Goal: Information Seeking & Learning: Learn about a topic

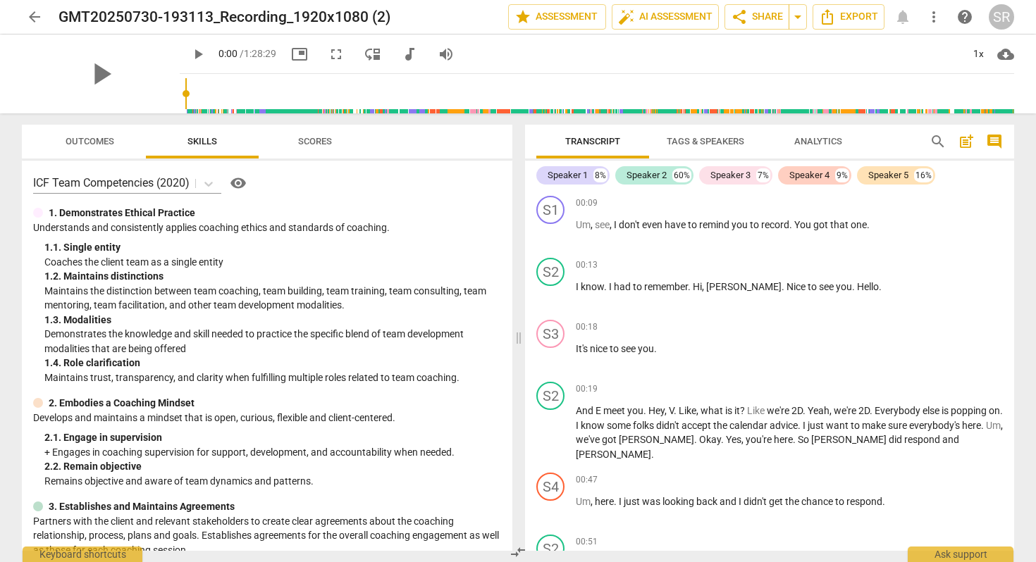
click at [822, 142] on span "Analytics" at bounding box center [818, 141] width 48 height 11
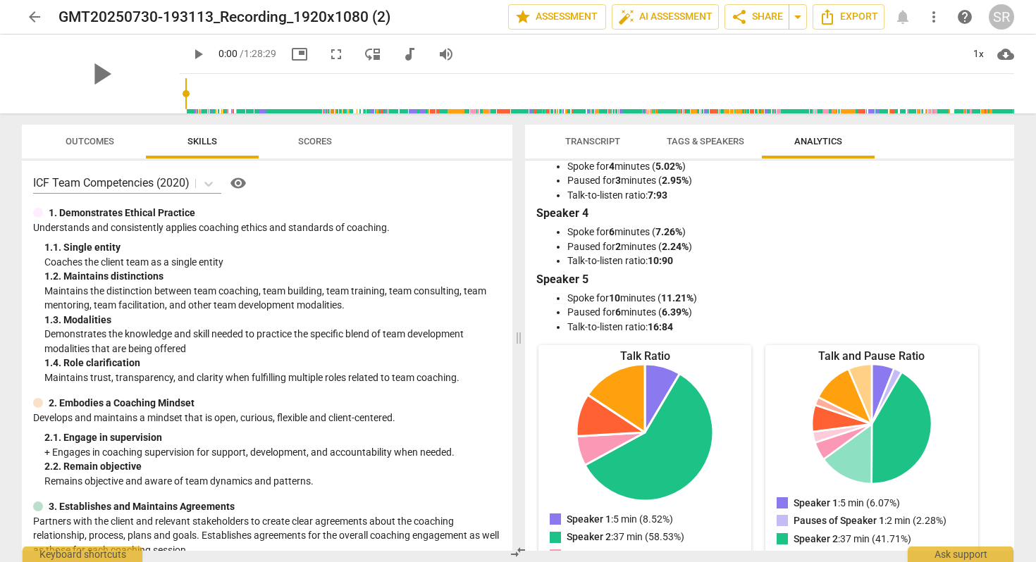
scroll to position [539, 0]
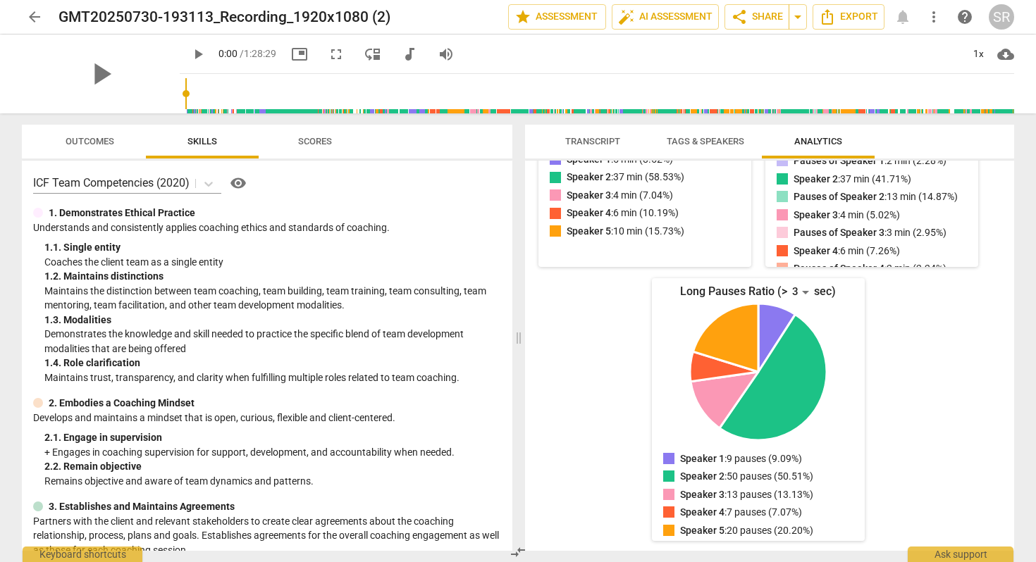
click at [317, 143] on span "Scores" at bounding box center [315, 141] width 34 height 11
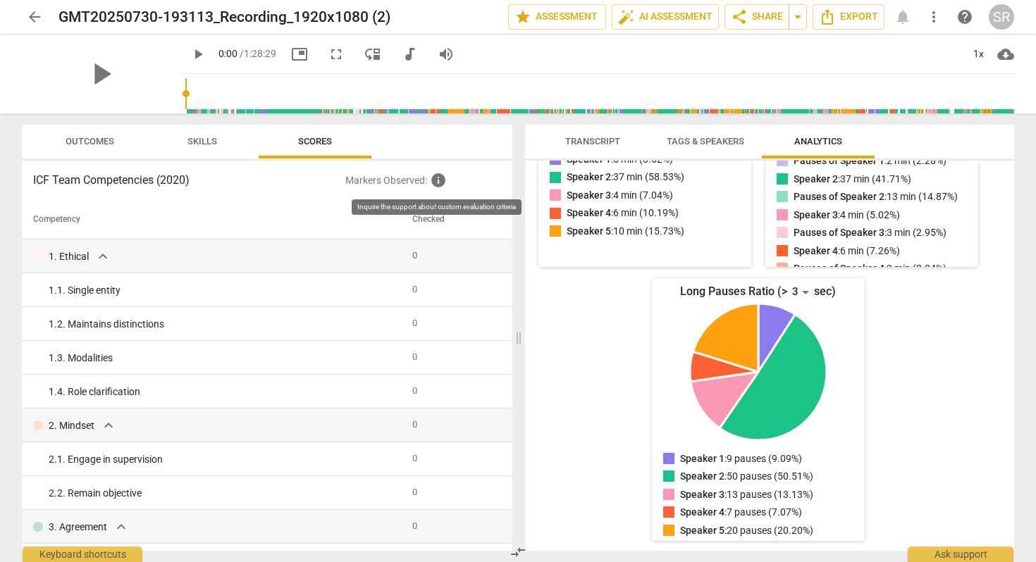
click at [441, 182] on span "info" at bounding box center [438, 180] width 17 height 17
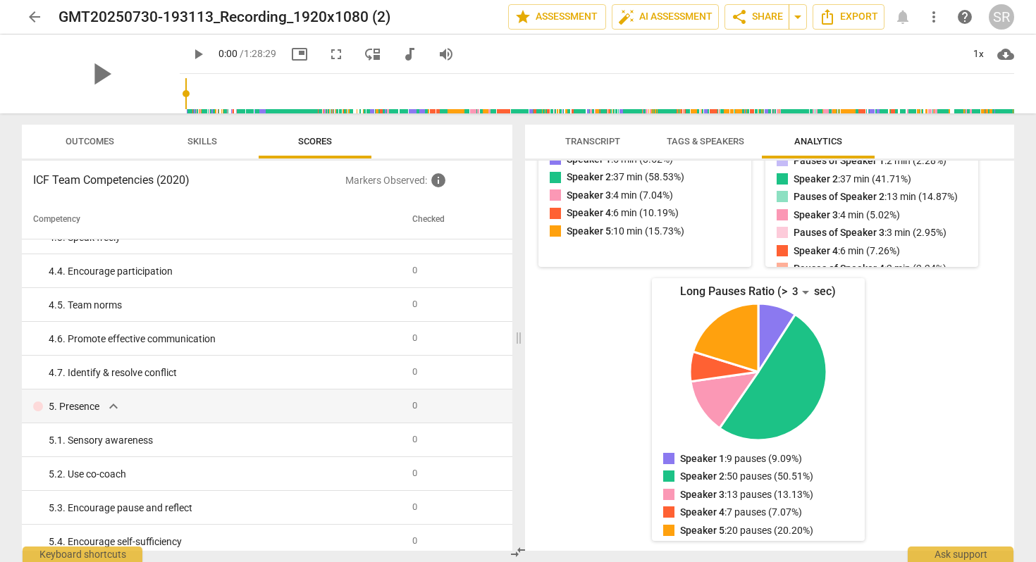
scroll to position [0, 0]
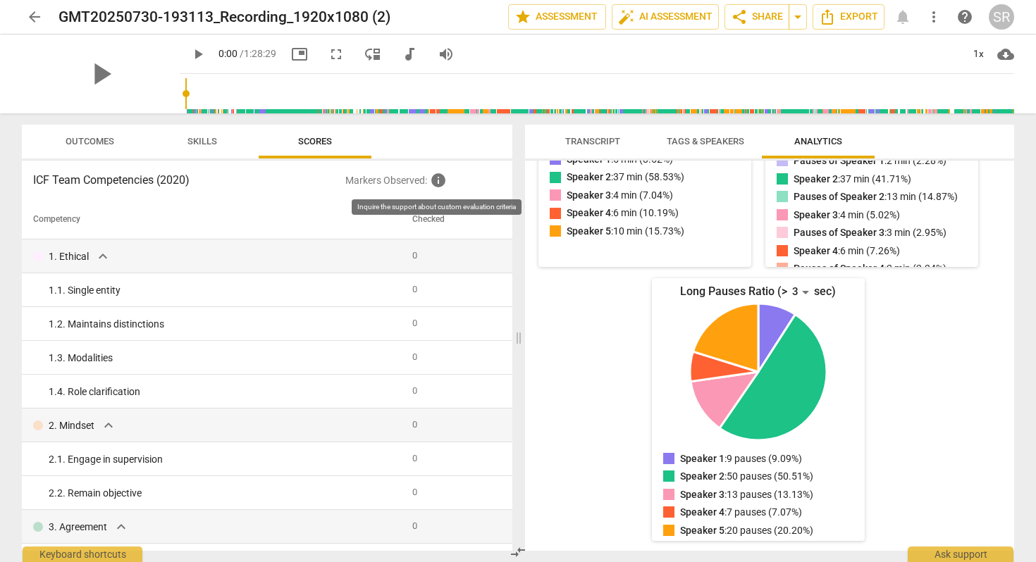
click at [441, 179] on span "info" at bounding box center [438, 180] width 17 height 17
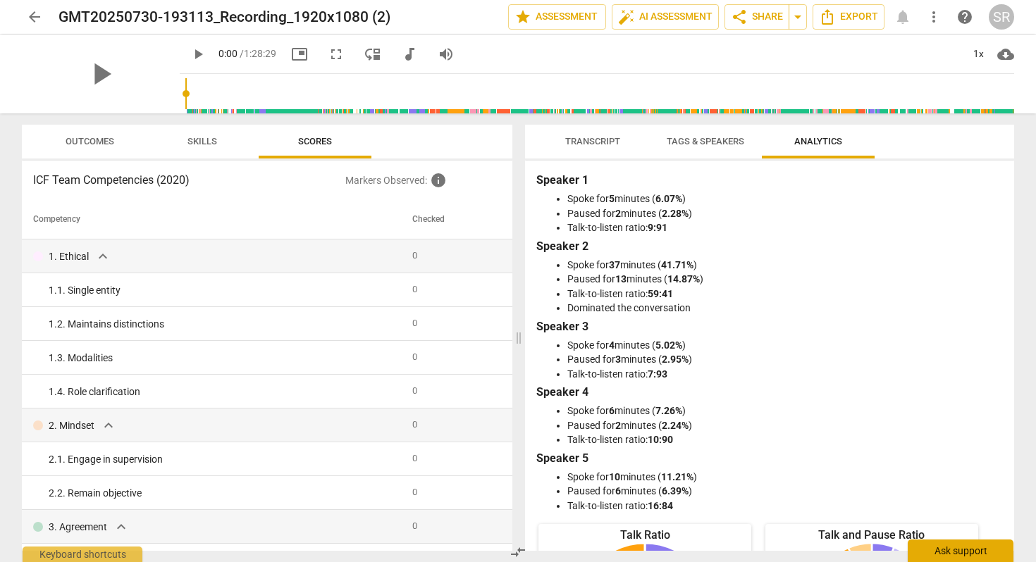
click at [969, 554] on div "Ask support" at bounding box center [961, 551] width 106 height 23
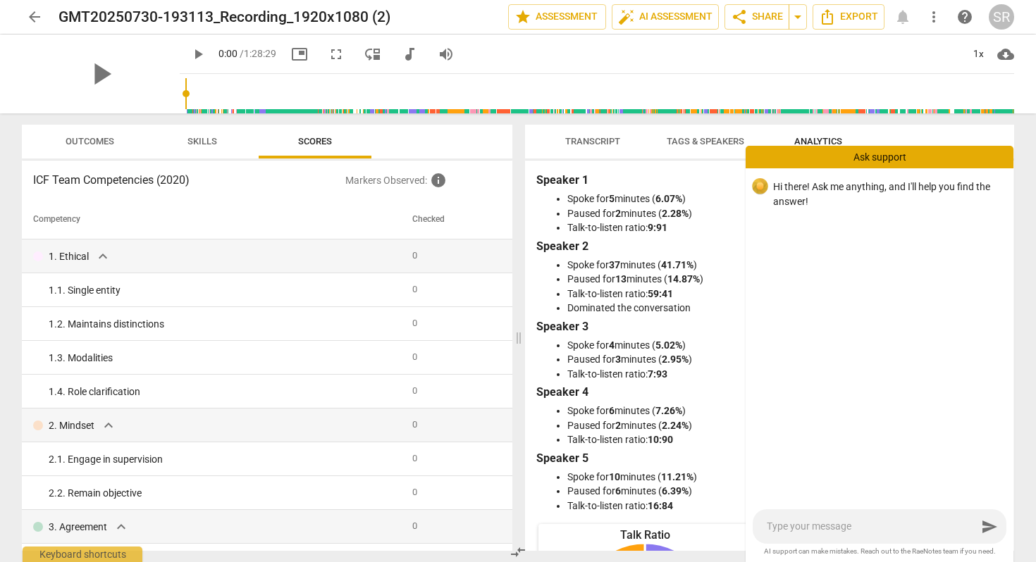
click at [784, 528] on textarea at bounding box center [872, 526] width 210 height 13
type textarea "h"
type textarea "ho"
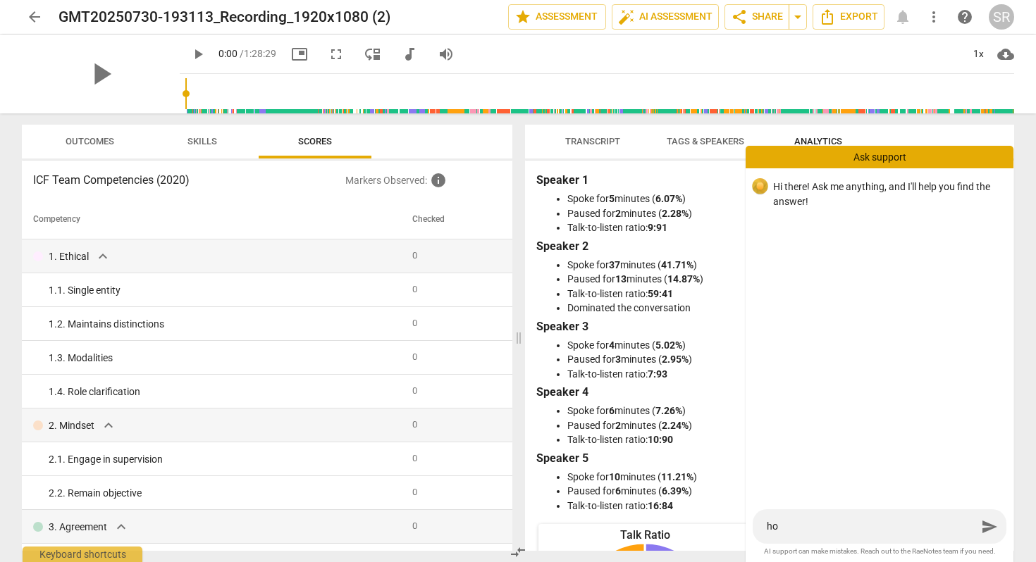
type textarea "how"
type textarea "how a"
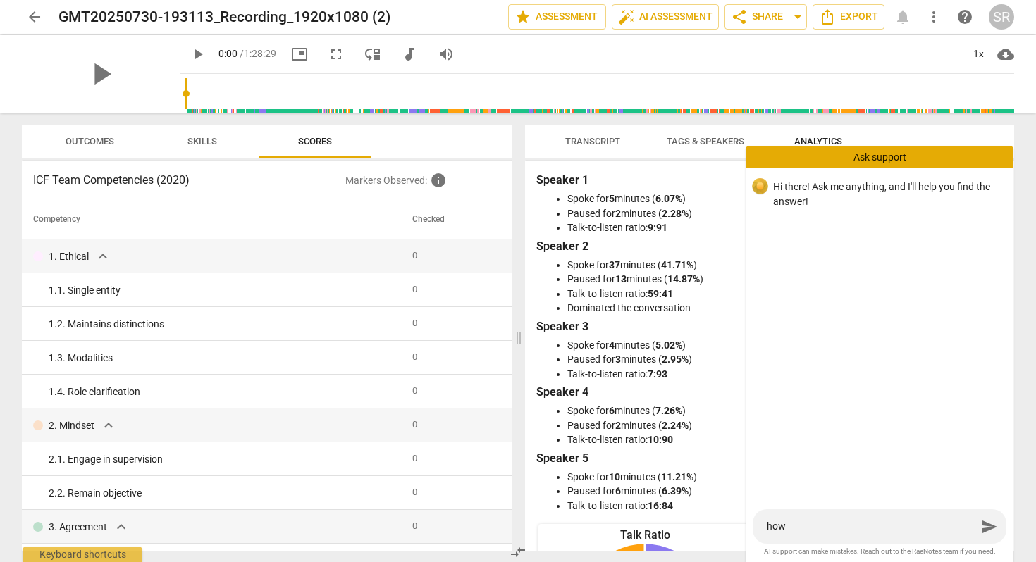
type textarea "how a"
type textarea "how an"
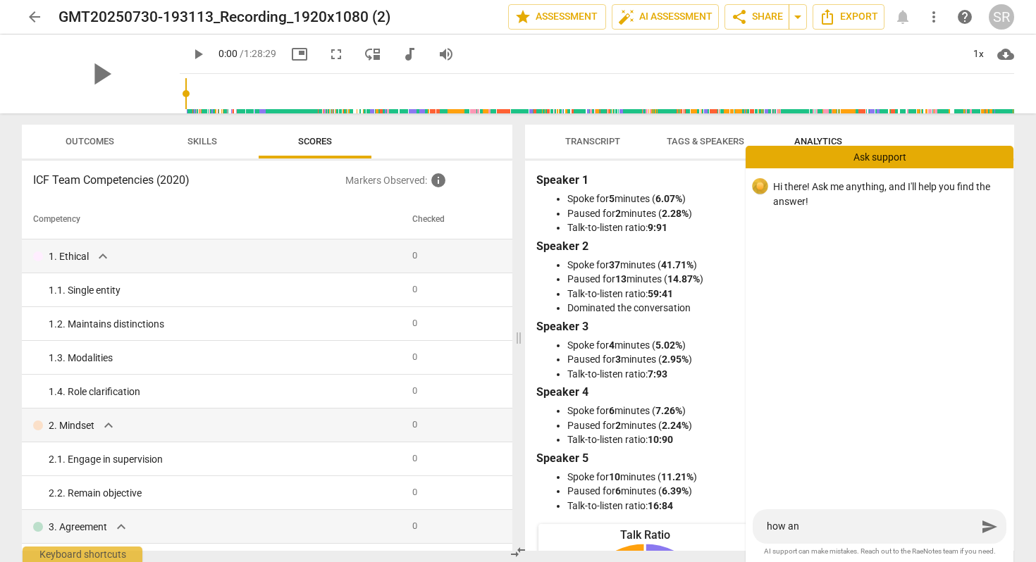
type textarea "how an"
type textarea "how a"
type textarea "how"
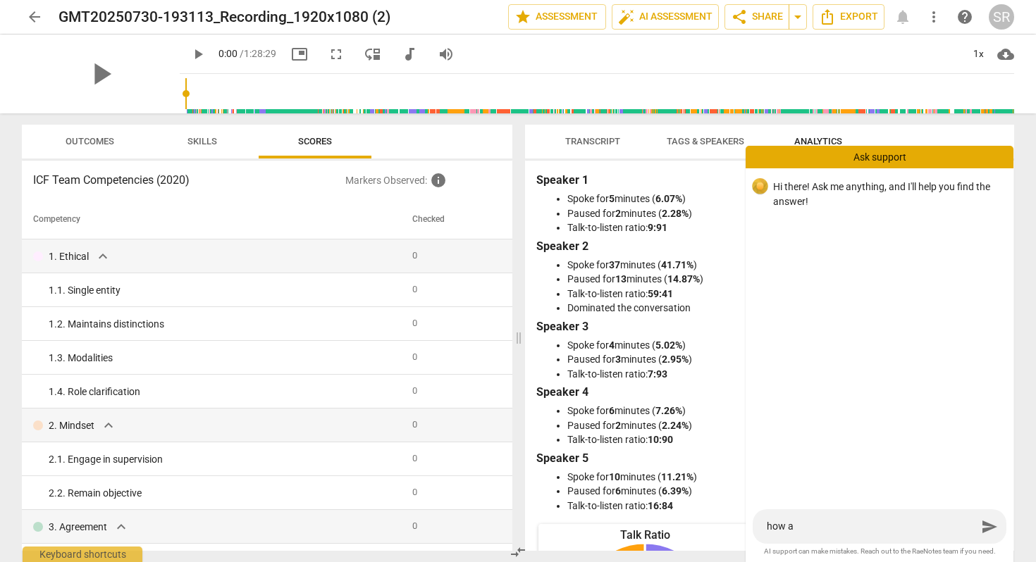
type textarea "how"
type textarea "how c"
type textarea "how ca"
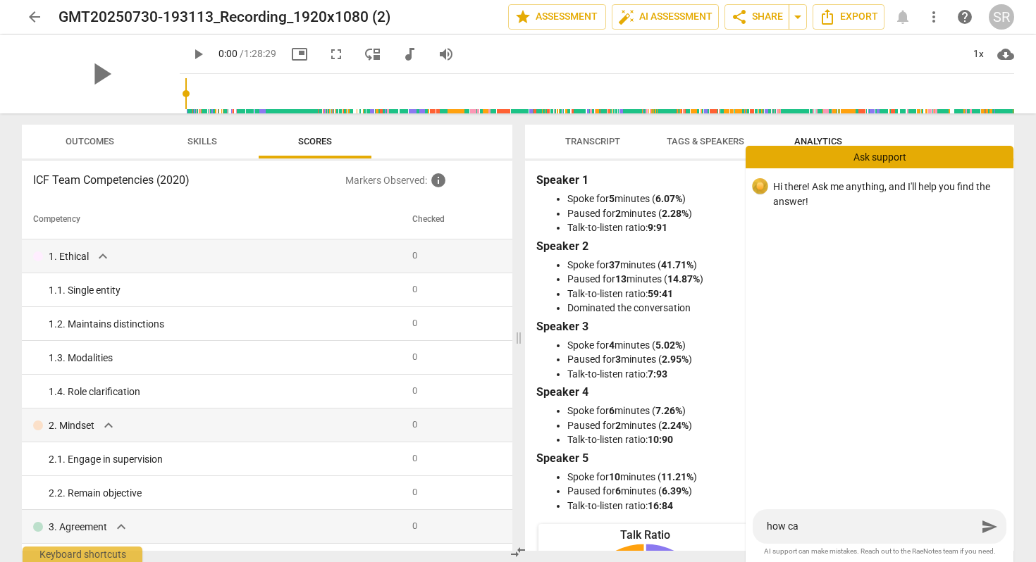
type textarea "how can"
type textarea "how can i"
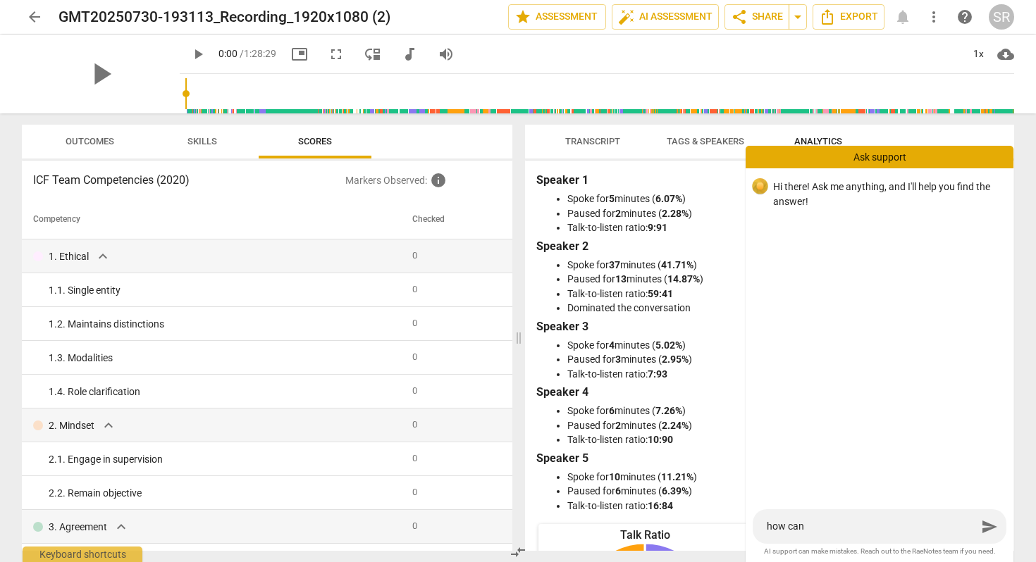
type textarea "how can i"
type textarea "how can i a"
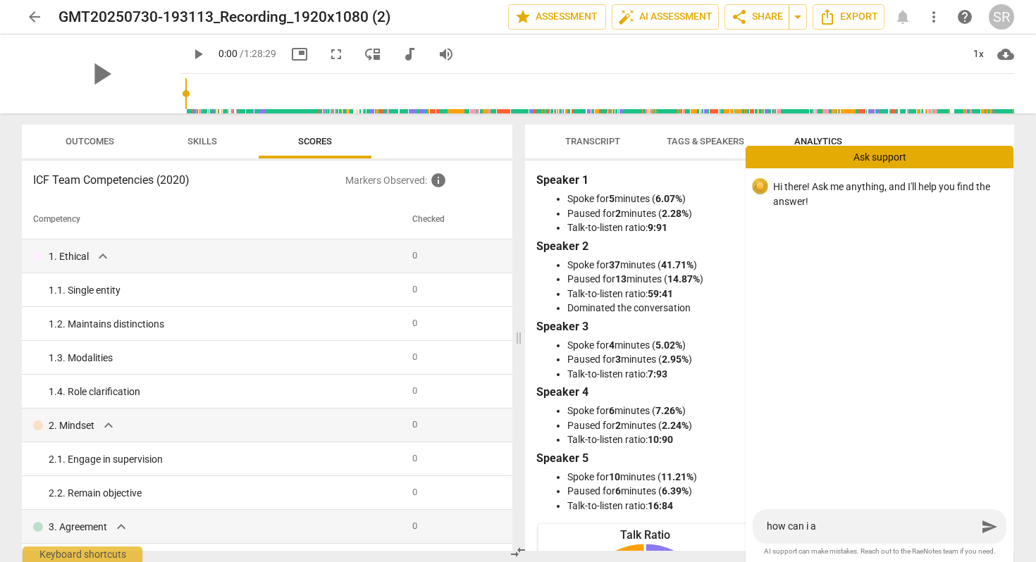
type textarea "how can i am"
type textarea "how can i ama"
type textarea "how can i am"
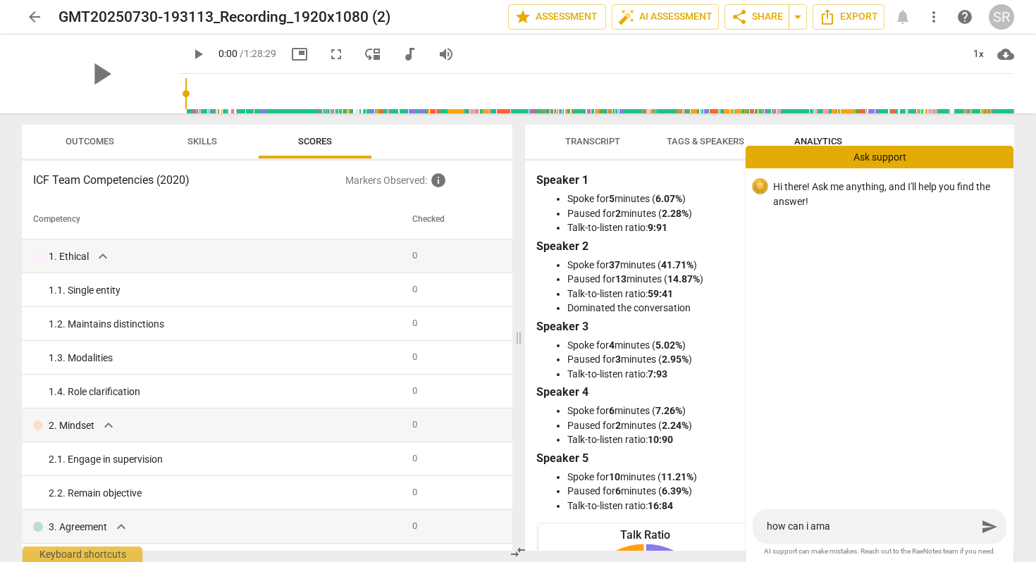
type textarea "how can i am"
type textarea "how can i a"
type textarea "how can i"
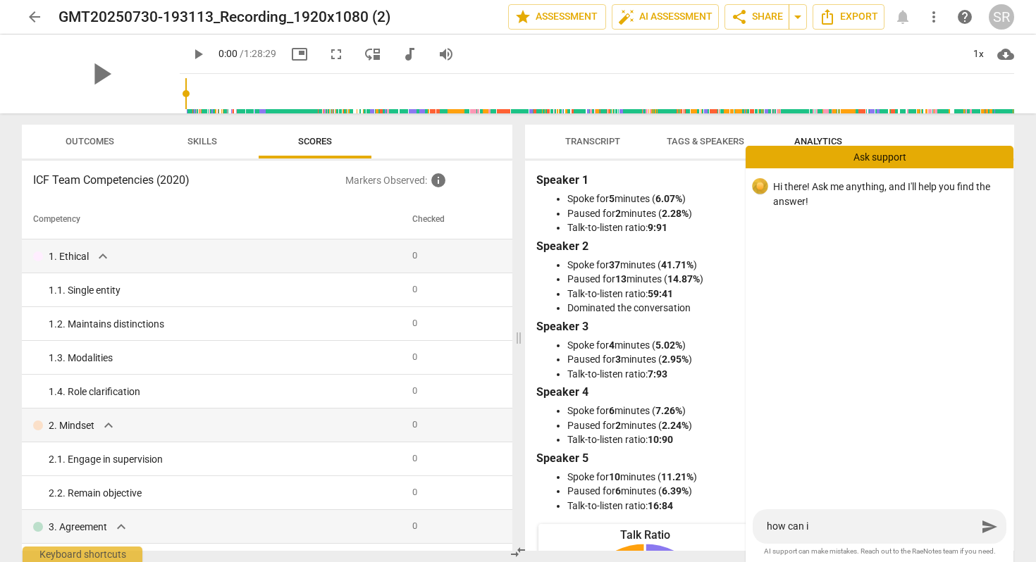
type textarea "how can i a"
type textarea "how can i an"
type textarea "how can i [PERSON_NAME]"
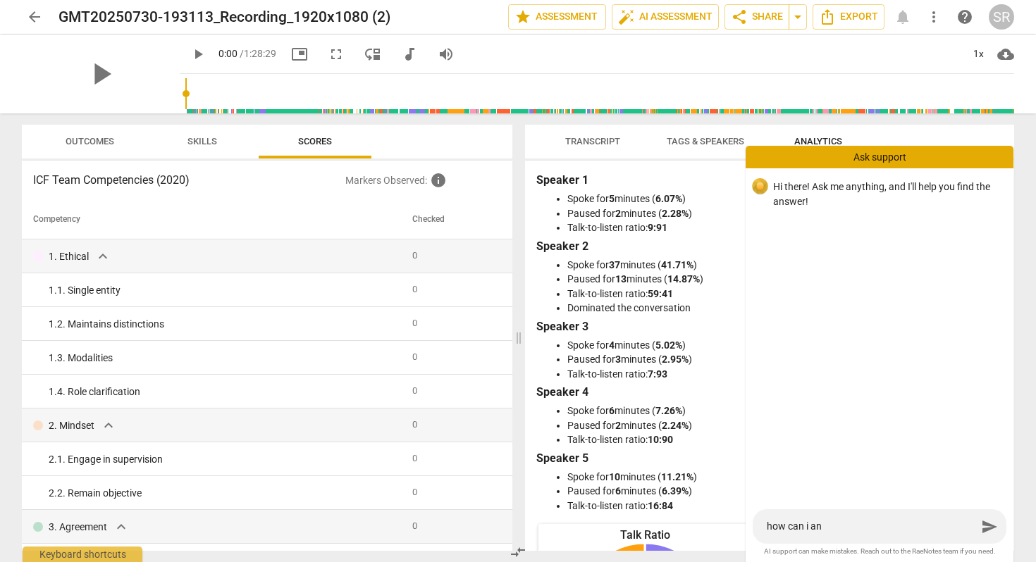
type textarea "how can i [PERSON_NAME]"
type textarea "how can i anal"
type textarea "how can i analy"
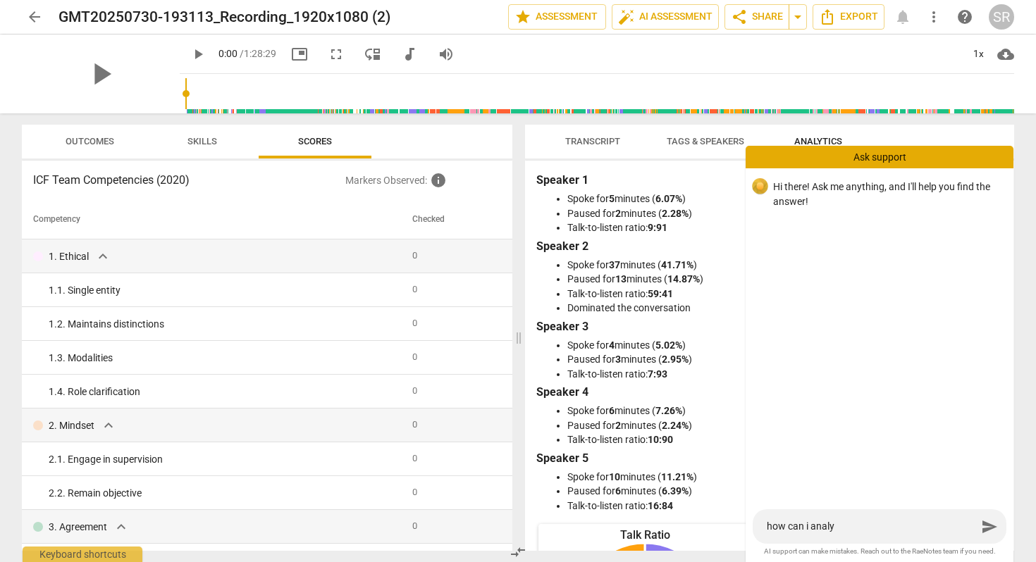
type textarea "how can i analyz"
type textarea "how can i analyze"
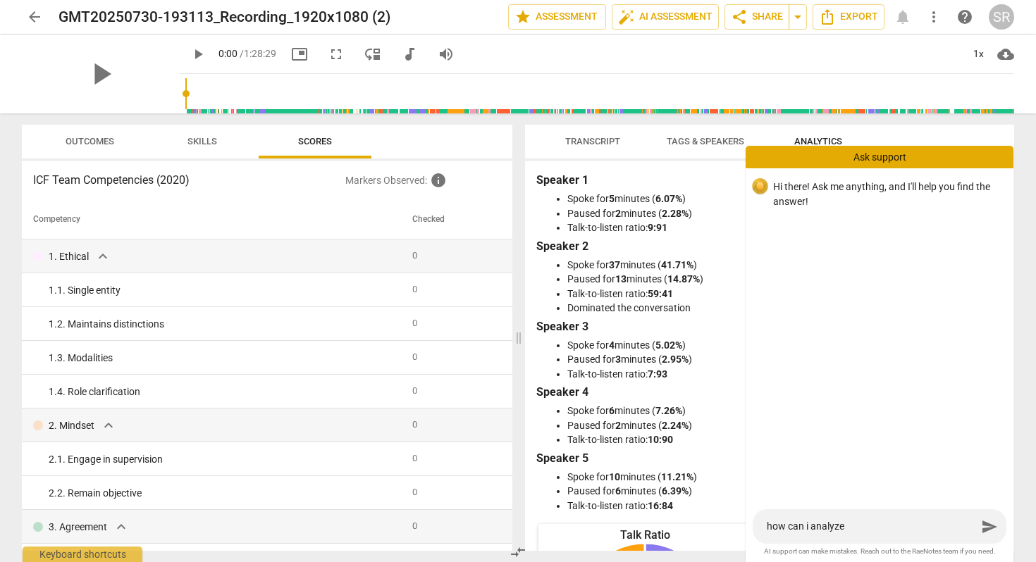
type textarea "how can i analyze t"
type textarea "how can i analyze th"
type textarea "how can i analyze thi"
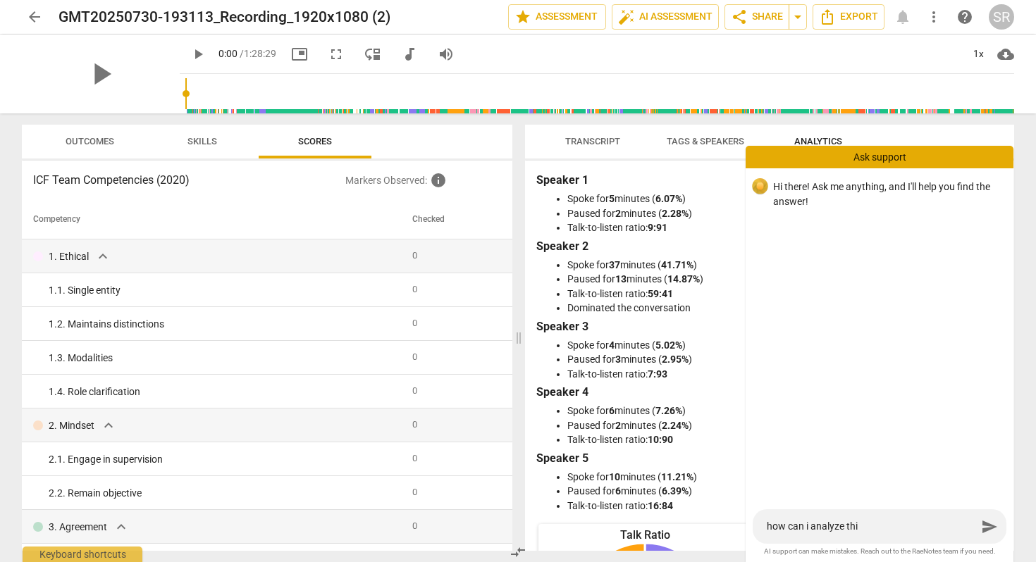
type textarea "how can i analyze this"
type textarea "how can i analyze this r"
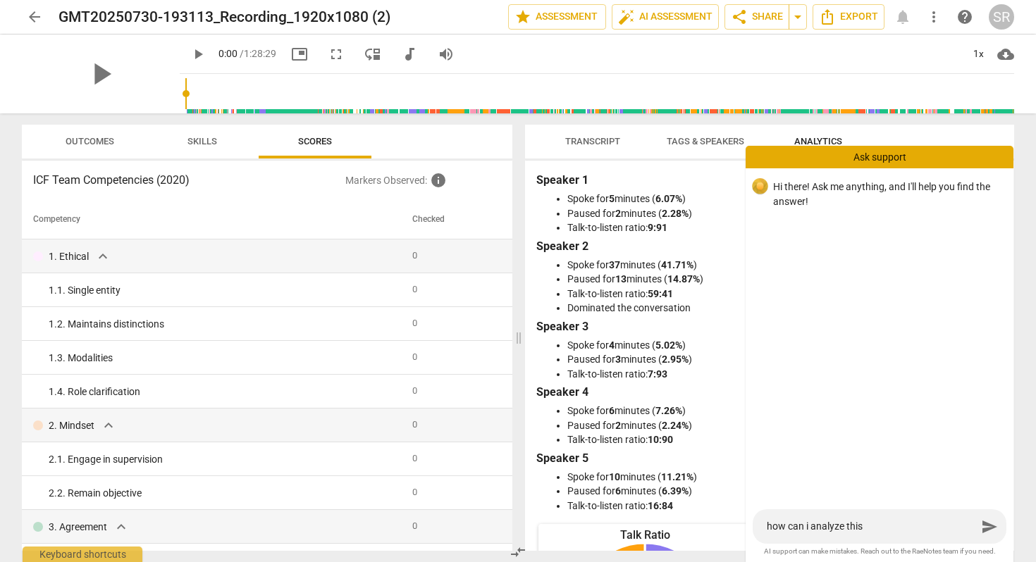
type textarea "how can i analyze this r"
type textarea "how can i analyze this re"
type textarea "how can i analyze this rec"
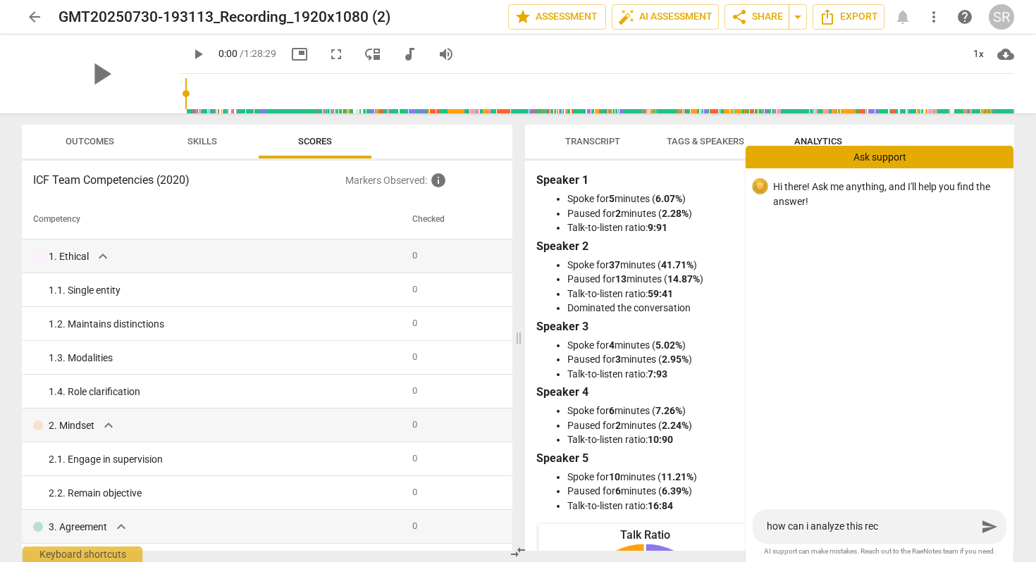
type textarea "how can i analyze this reco"
type textarea "how can i analyze this recor"
type textarea "how can i analyze this record"
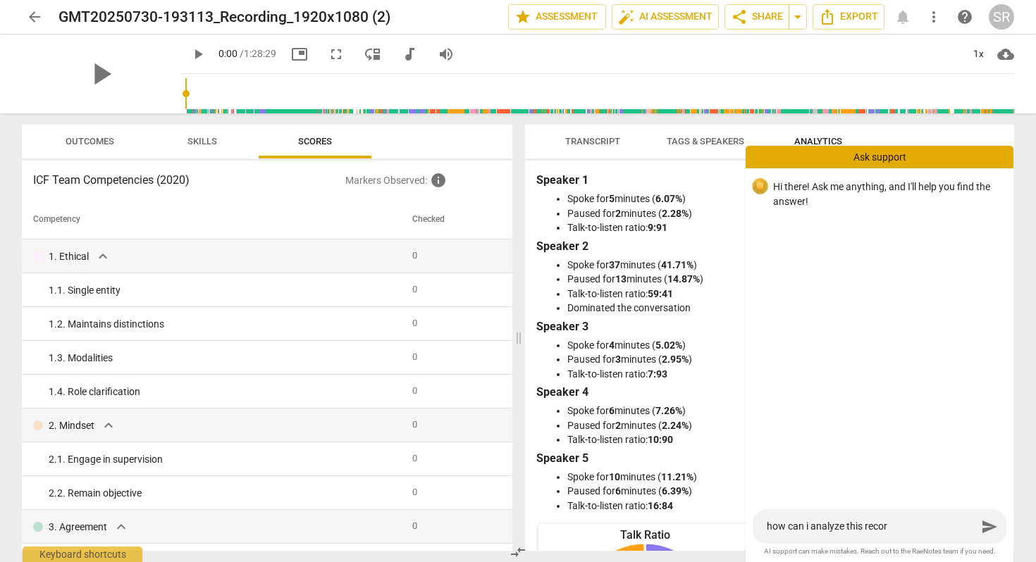
type textarea "how can i analyze this record"
type textarea "how can i analyze this recordi"
type textarea "how can i analyze this recordin"
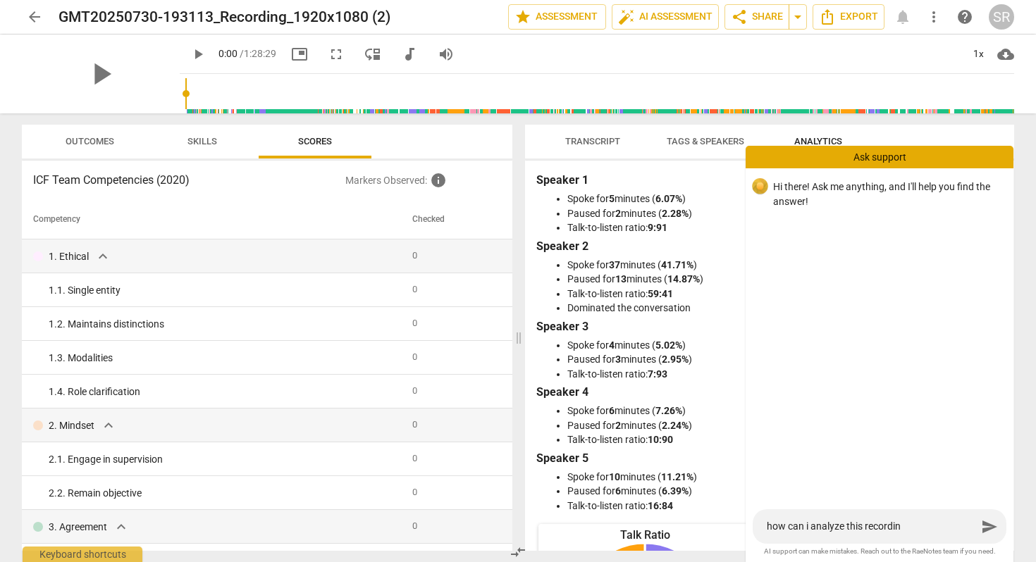
type textarea "how can i analyze this recording"
type textarea "how can i analyze this recording f"
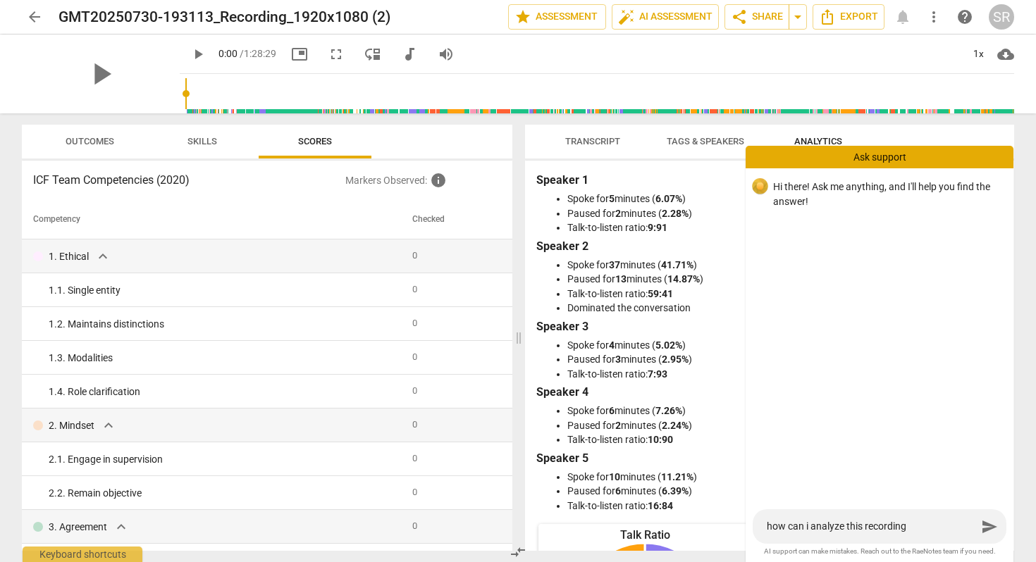
type textarea "how can i analyze this recording f"
type textarea "how can i analyze this recording fo"
type textarea "how can i analyze this recording for"
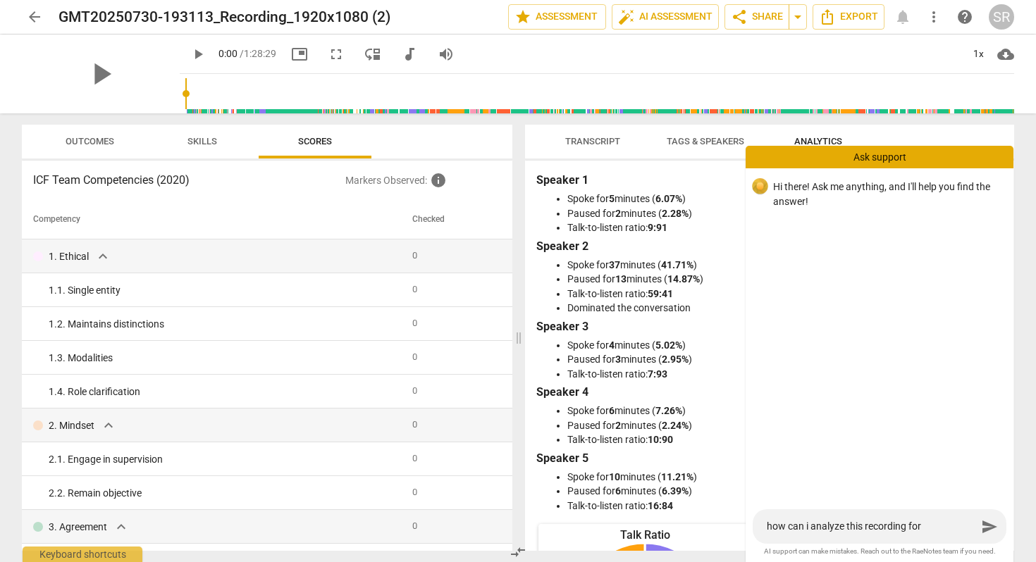
type textarea "how can i analyze this recording for"
type textarea "how can i analyze this recording for I"
type textarea "how can i analyze this recording for IC"
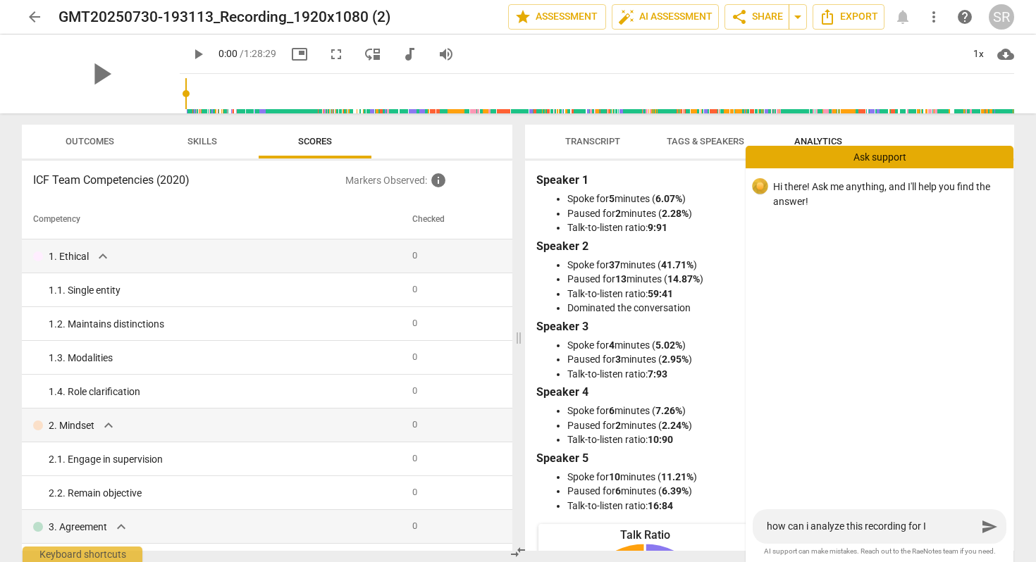
type textarea "how can i analyze this recording for IC"
type textarea "how can i analyze this recording for ICF"
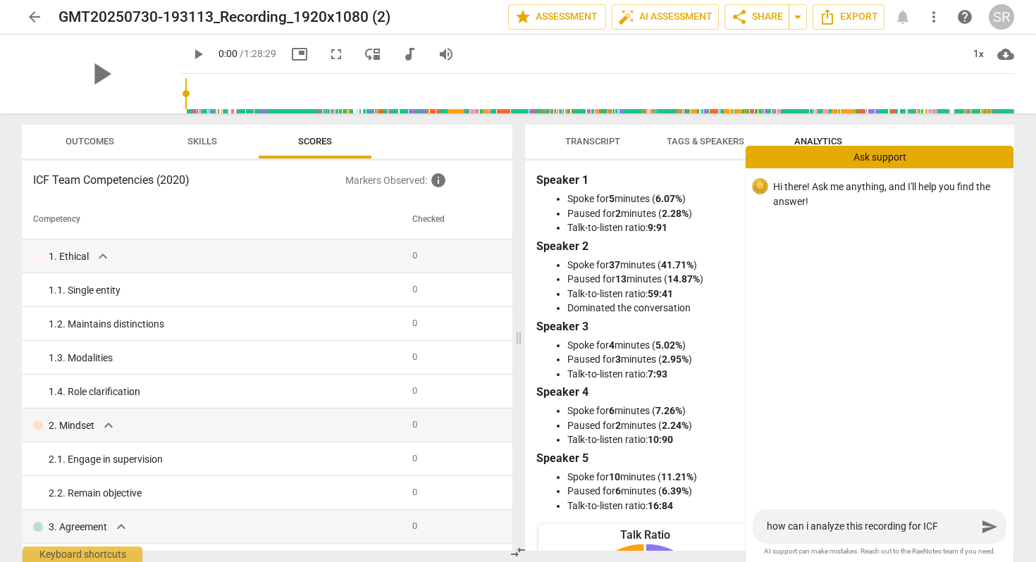
type textarea "how can i analyze this recording for ICF c"
type textarea "how can i analyze this recording for ICF co"
type textarea "how can i analyze this recording for ICF com"
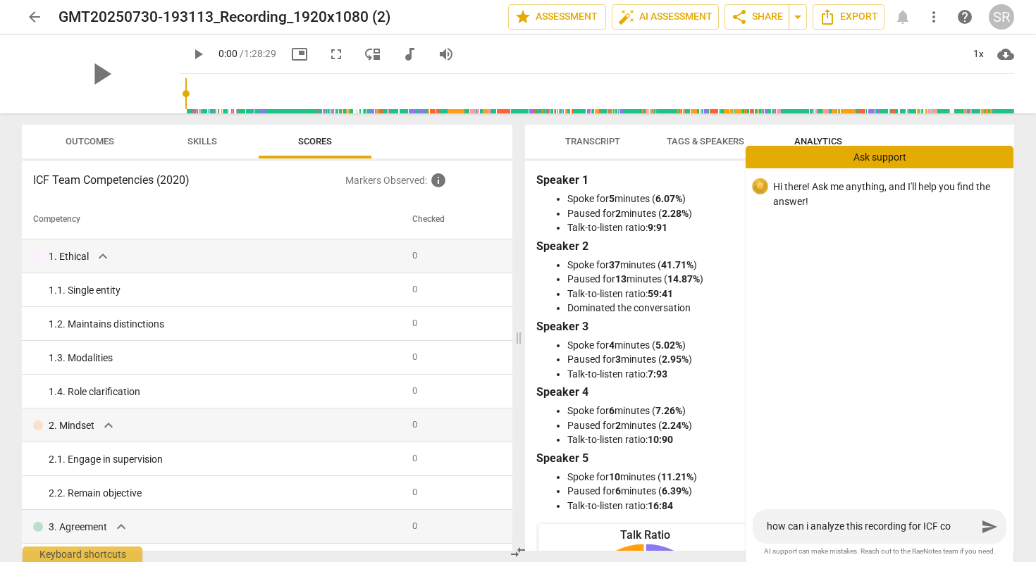
type textarea "how can i analyze this recording for ICF com"
type textarea "how can i analyze this recording for ICF comp"
type textarea "how can i analyze this recording for ICF compe"
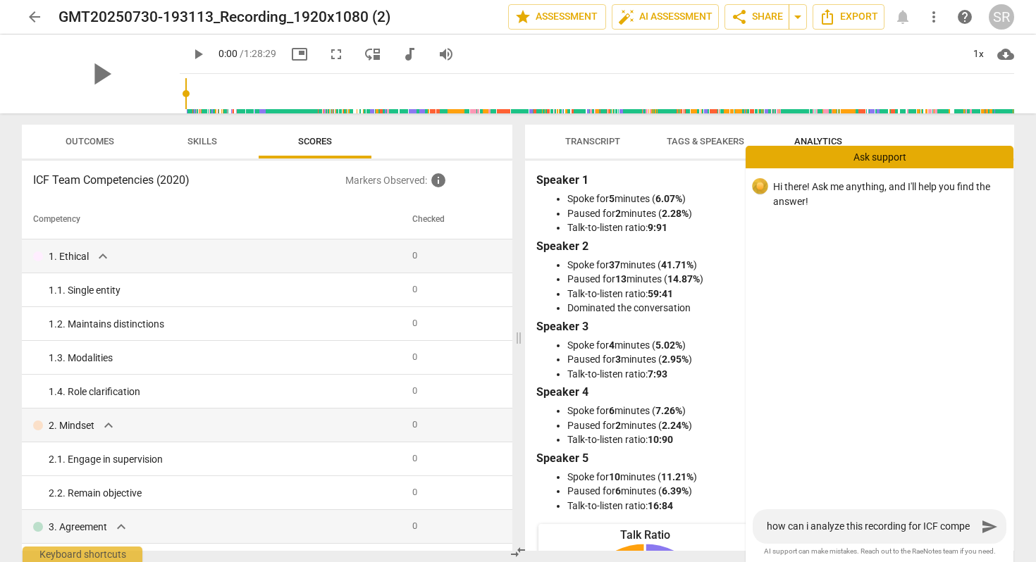
type textarea "how can i analyze this recording for ICF compet"
type textarea "how can i analyze this recording for ICF compete"
type textarea "how can i analyze this recording for ICF competen"
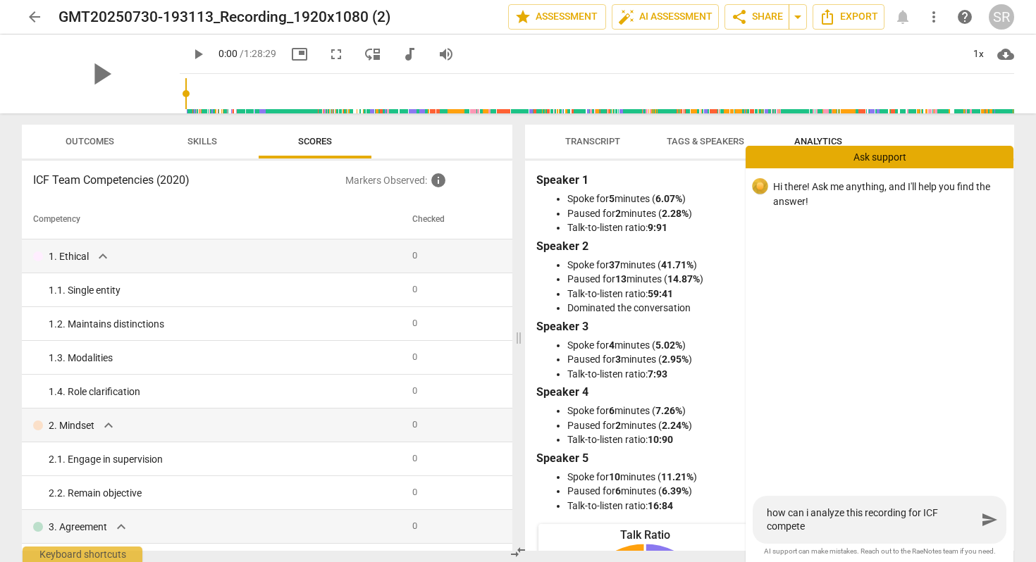
type textarea "how can i analyze this recording for ICF competen"
type textarea "how can i analyze this recording for ICF competenc"
type textarea "how can i analyze this recording for ICF competenci"
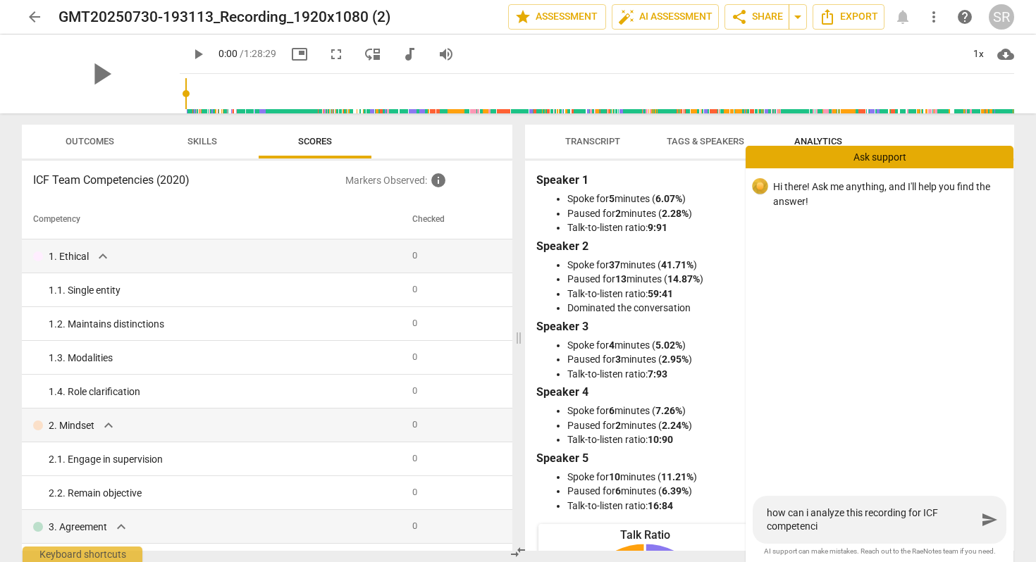
type textarea "how can i analyze this recording for ICF competencie"
type textarea "how can i analyze this recording for ICF competencies"
type textarea "how can i analyze this recording for ICF competencies?"
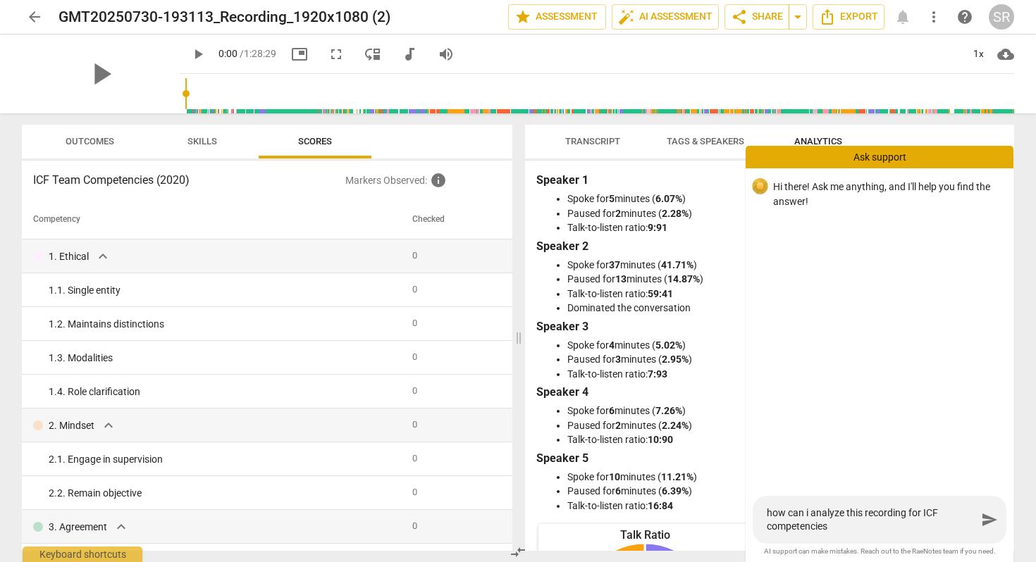
type textarea "how can i analyze this recording for ICF competencies?"
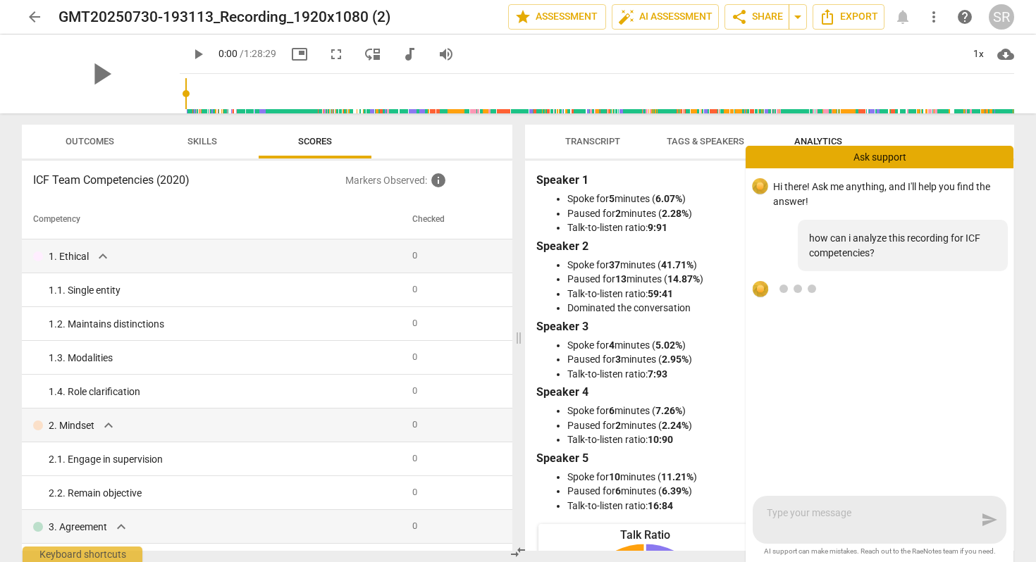
scroll to position [13, 0]
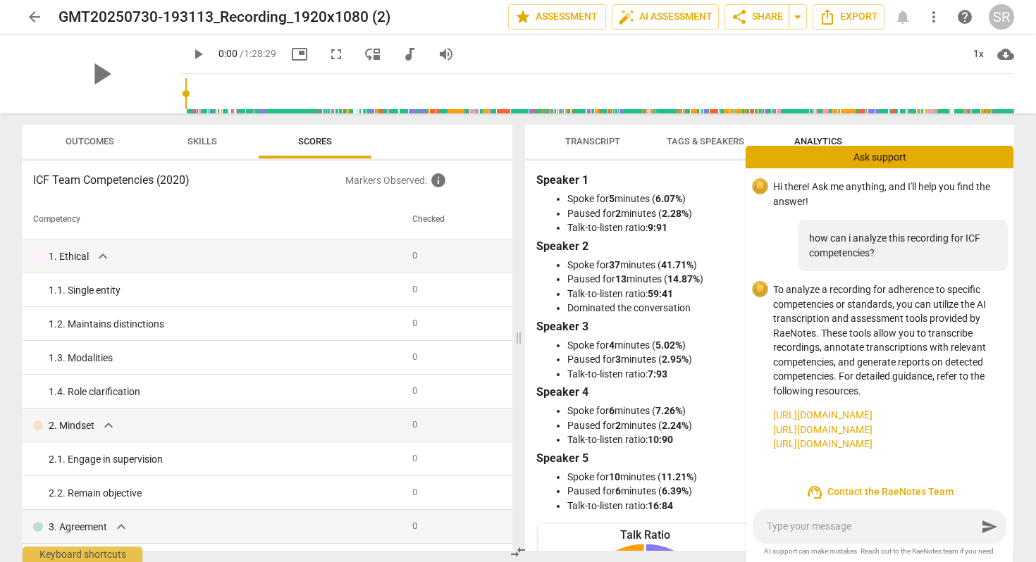
click at [875, 452] on link "[URL][DOMAIN_NAME]" at bounding box center [887, 444] width 229 height 15
click at [35, 17] on span "arrow_back" at bounding box center [34, 16] width 17 height 17
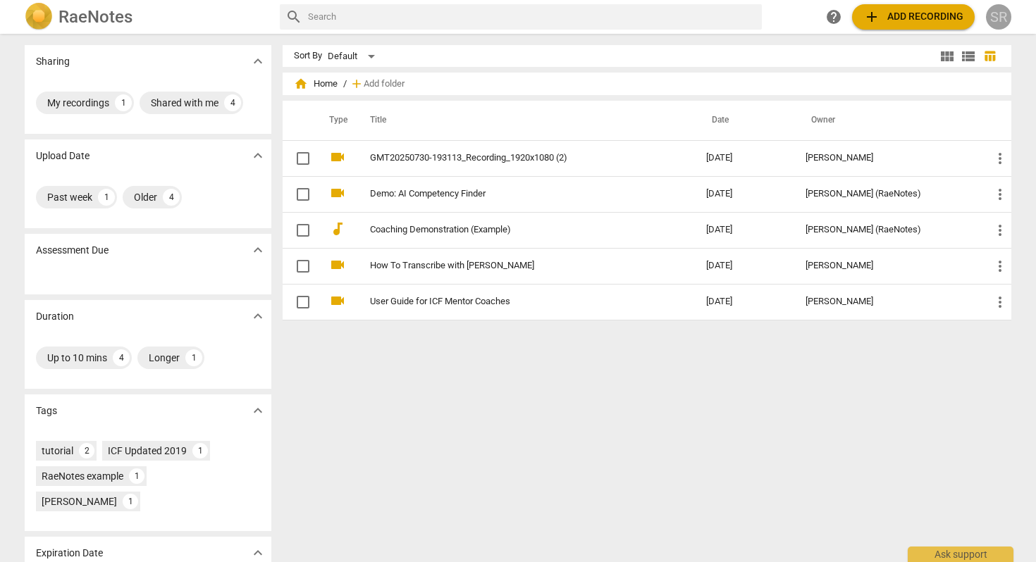
click at [999, 18] on div "SR" at bounding box center [998, 16] width 25 height 25
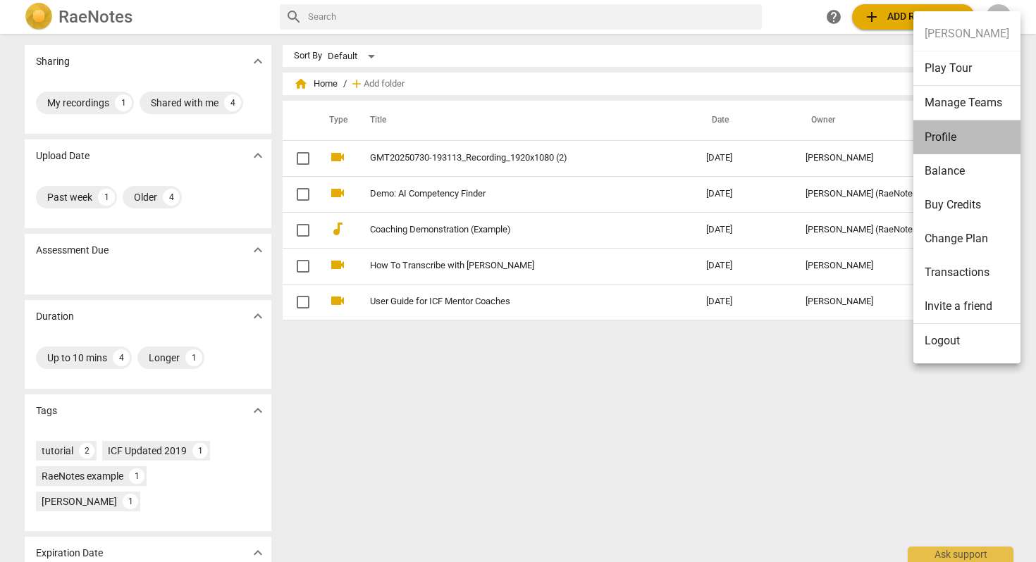
click at [938, 140] on li "Profile" at bounding box center [967, 138] width 107 height 34
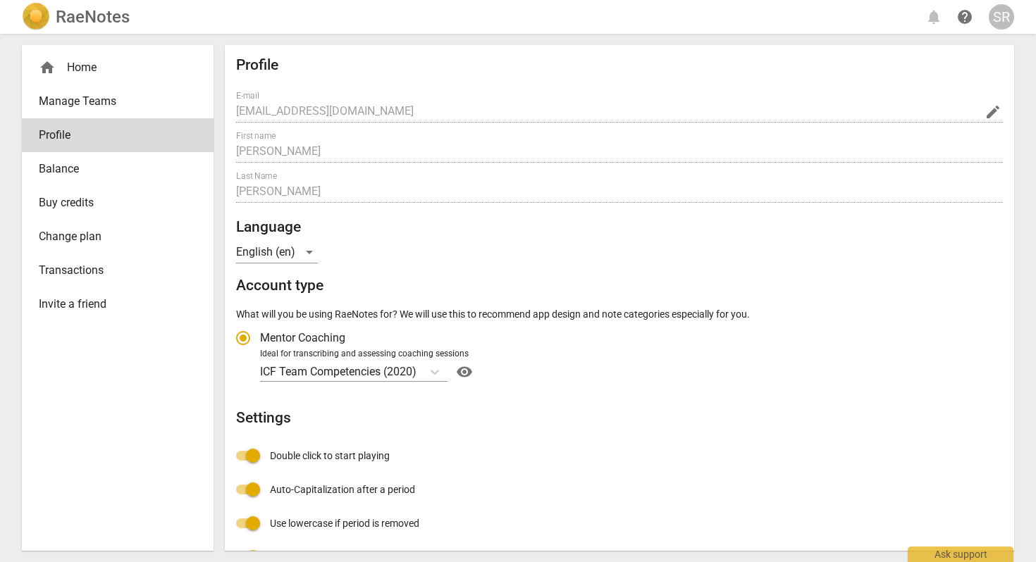
radio input "false"
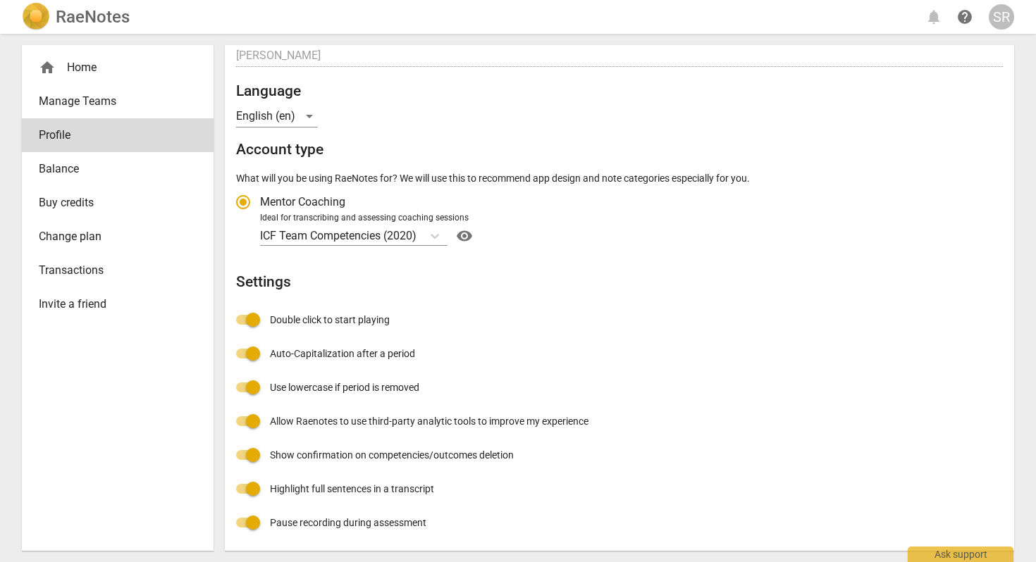
scroll to position [54, 0]
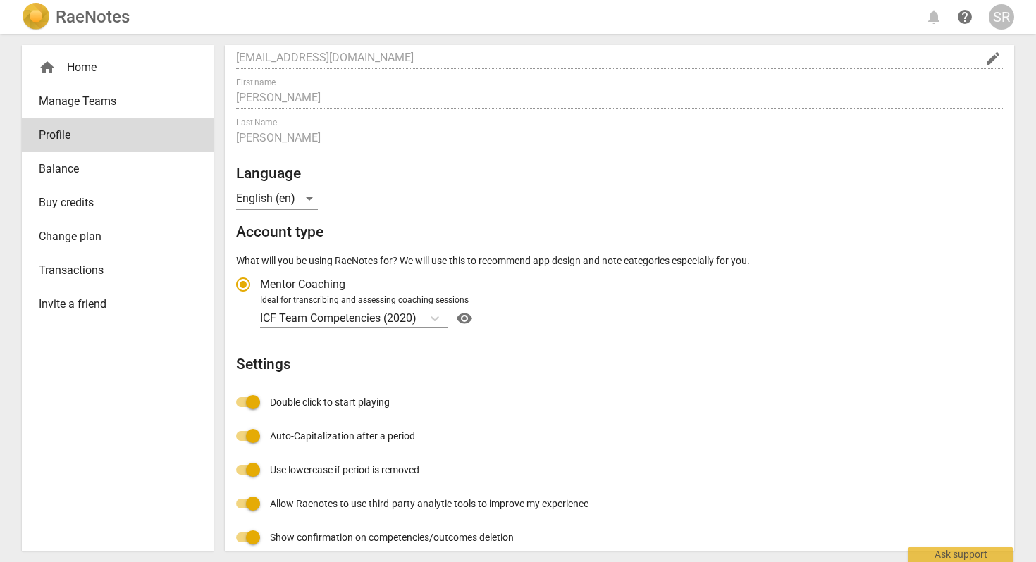
click at [66, 269] on span "Transactions" at bounding box center [112, 270] width 147 height 17
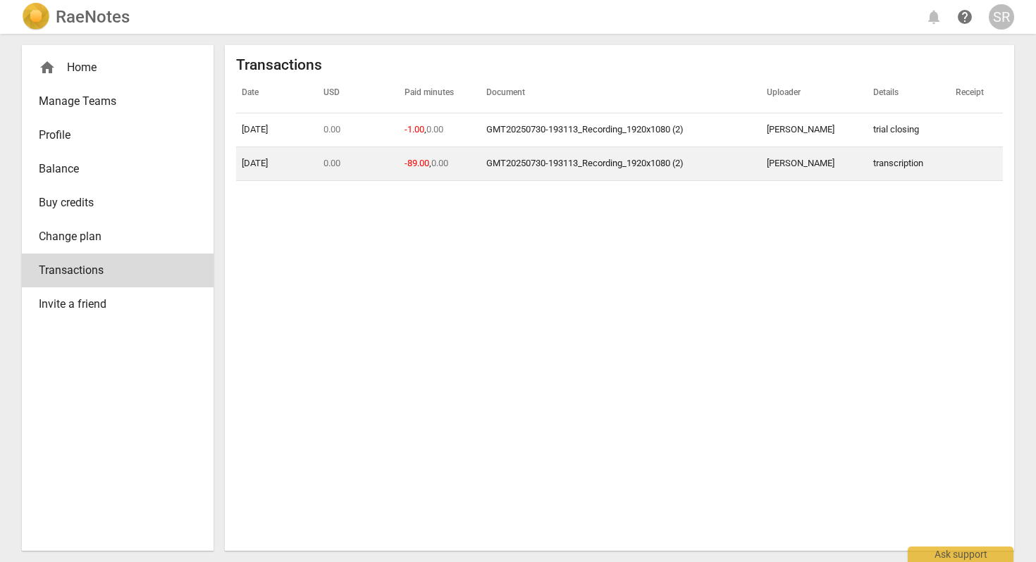
click at [900, 164] on td "transcription" at bounding box center [909, 164] width 82 height 34
click at [851, 166] on td "[PERSON_NAME]" at bounding box center [814, 164] width 106 height 34
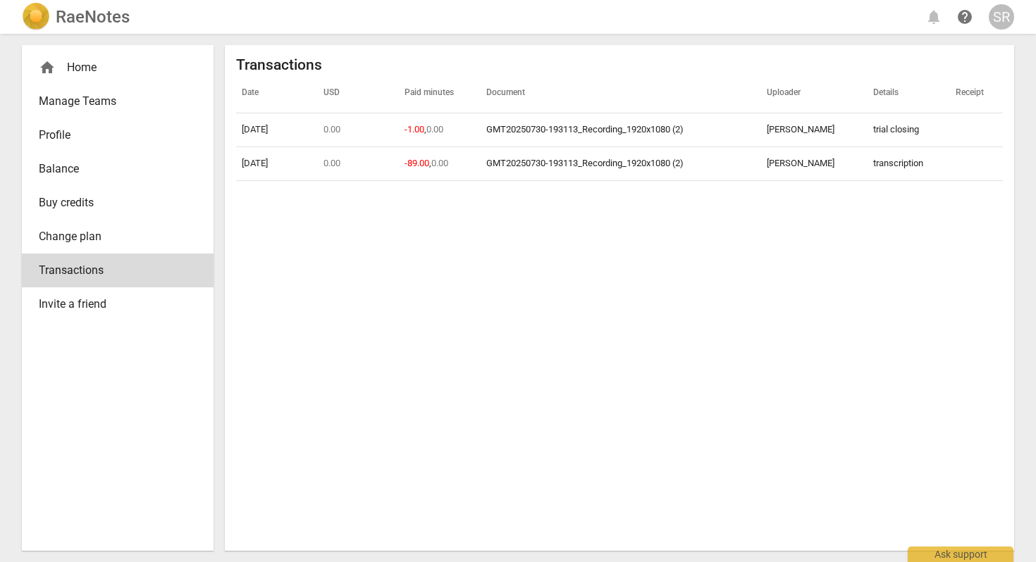
click at [90, 64] on div "home Home" at bounding box center [112, 67] width 147 height 17
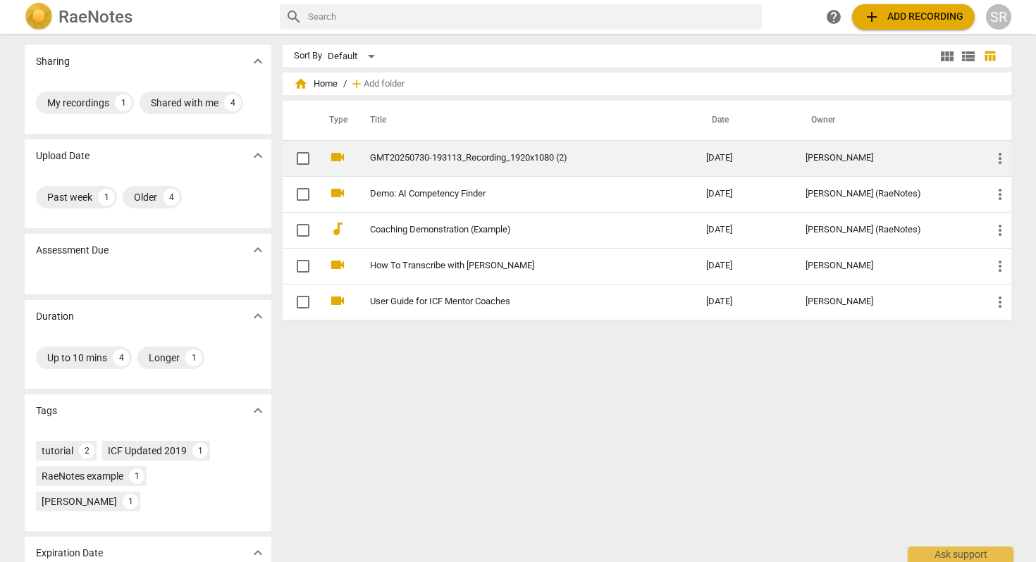
click at [443, 159] on link "GMT20250730-193113_Recording_1920x1080 (2)" at bounding box center [512, 158] width 285 height 11
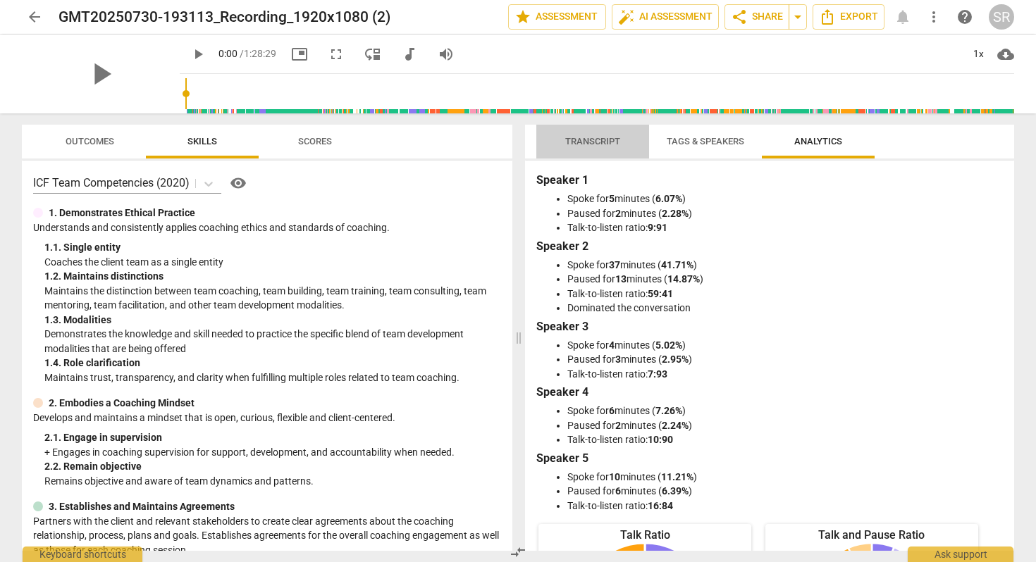
click at [603, 143] on span "Transcript" at bounding box center [592, 141] width 55 height 11
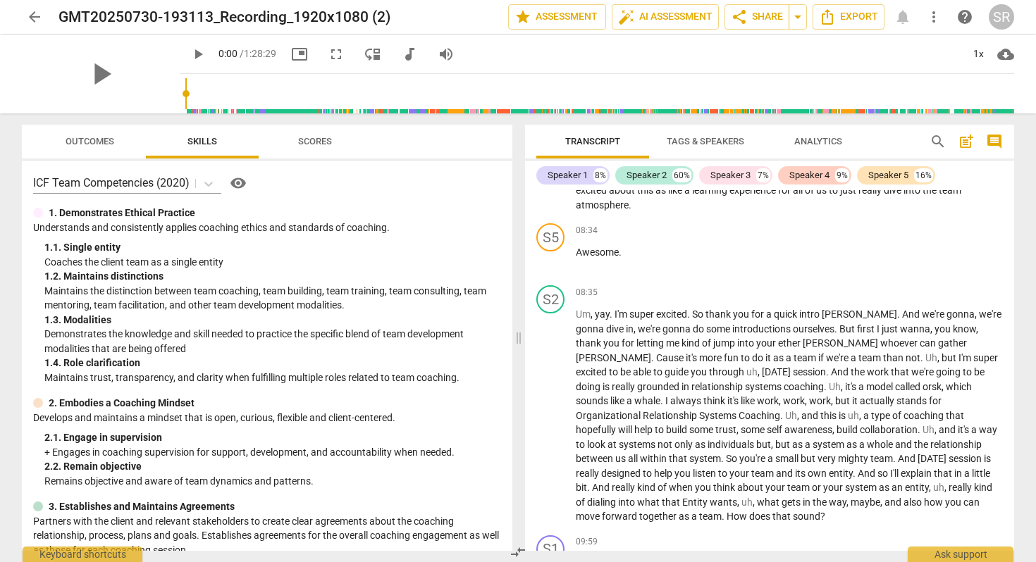
scroll to position [3831, 0]
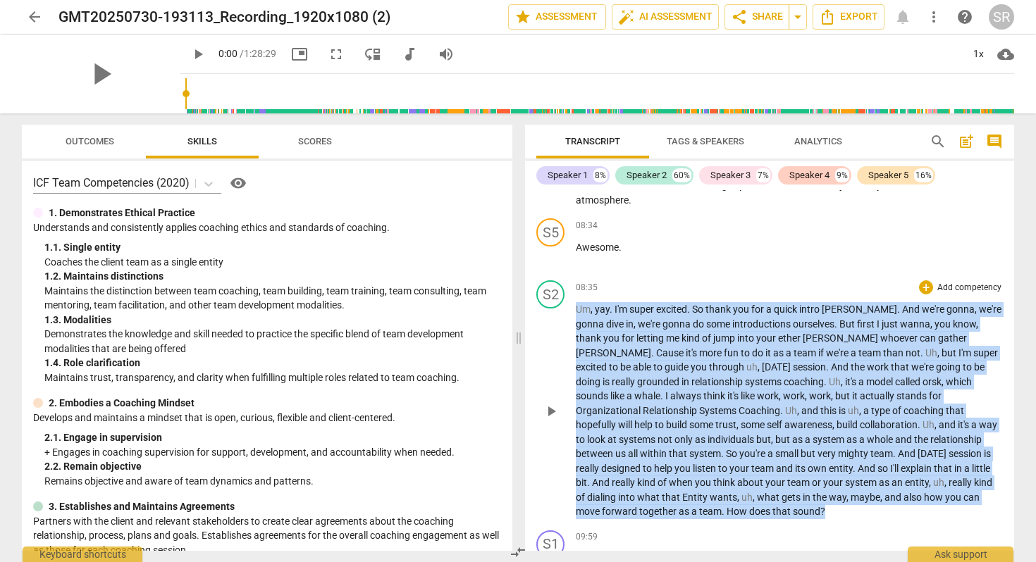
drag, startPoint x: 579, startPoint y: 264, endPoint x: 688, endPoint y: 466, distance: 229.3
click at [688, 466] on p "Um , yay . I'm super excited . So thank you for a quick intro [PERSON_NAME] . A…" at bounding box center [789, 410] width 427 height 217
click at [923, 281] on div "+" at bounding box center [926, 288] width 14 height 14
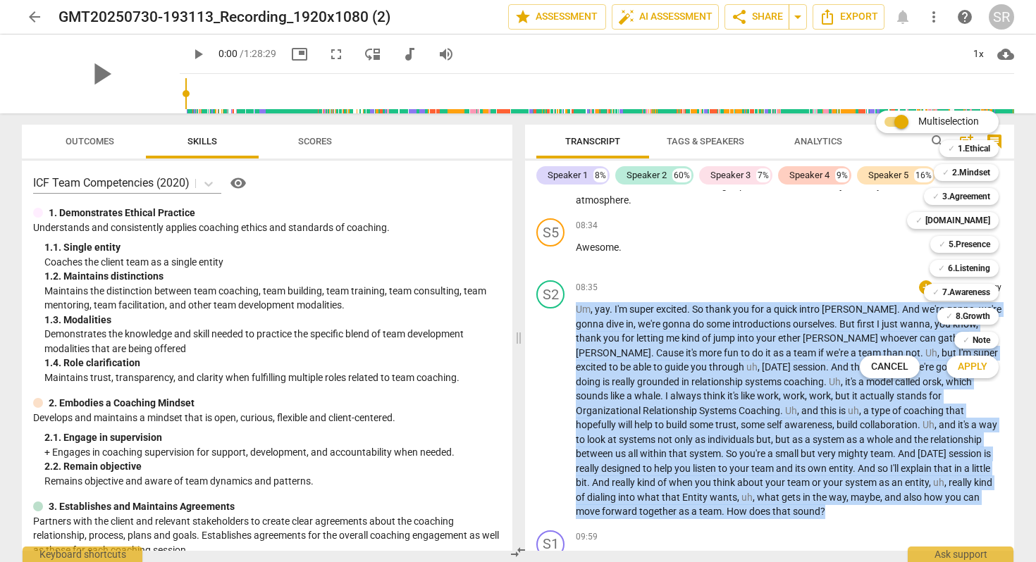
click at [977, 366] on span "Apply" at bounding box center [973, 367] width 30 height 14
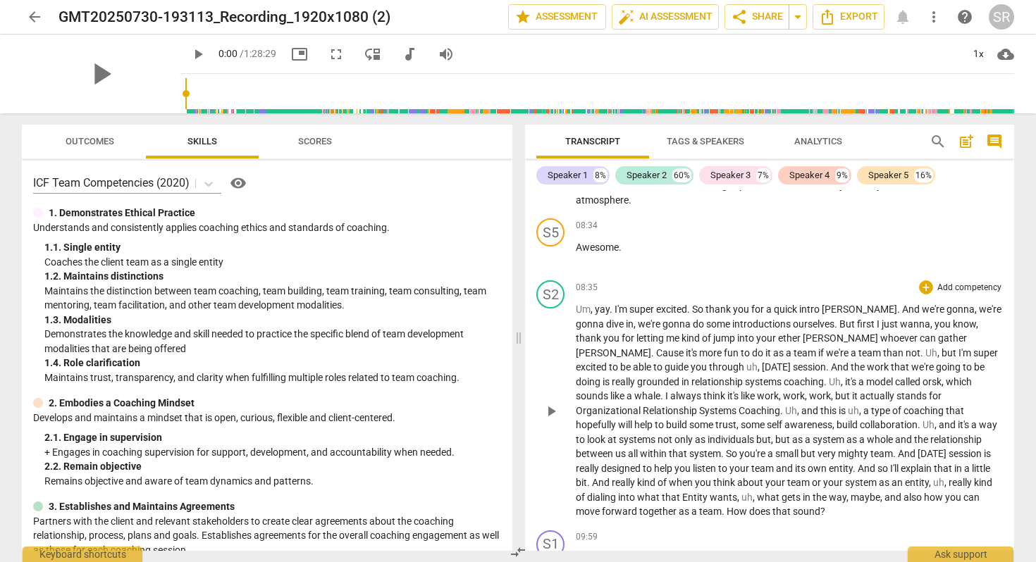
click at [550, 403] on span "play_arrow" at bounding box center [551, 411] width 17 height 17
click at [552, 403] on span "pause" at bounding box center [551, 411] width 17 height 17
type input "517"
click at [926, 281] on div "+" at bounding box center [926, 288] width 14 height 14
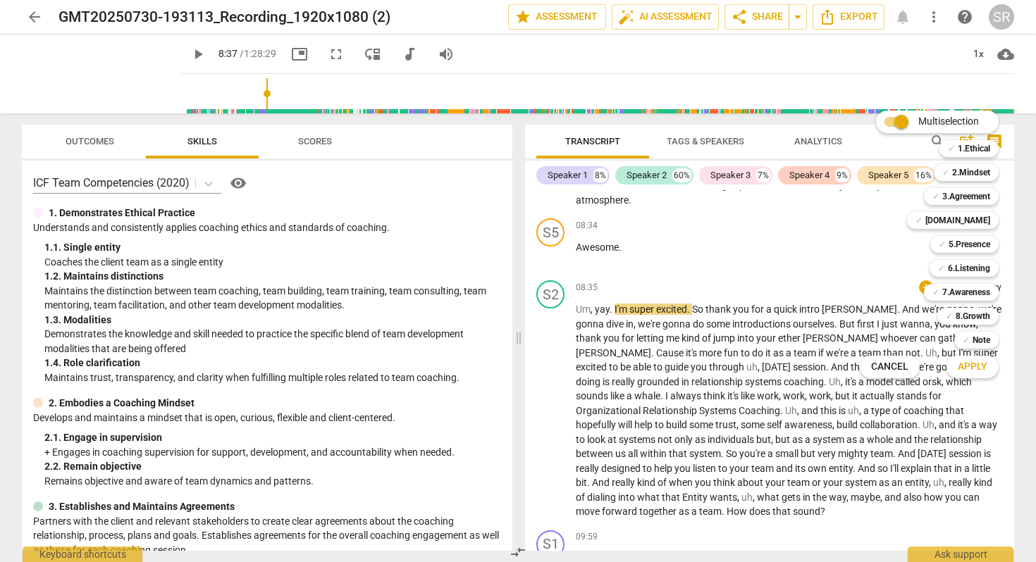
click at [902, 121] on input "Multiselection" at bounding box center [902, 122] width 34 height 34
checkbox input "false"
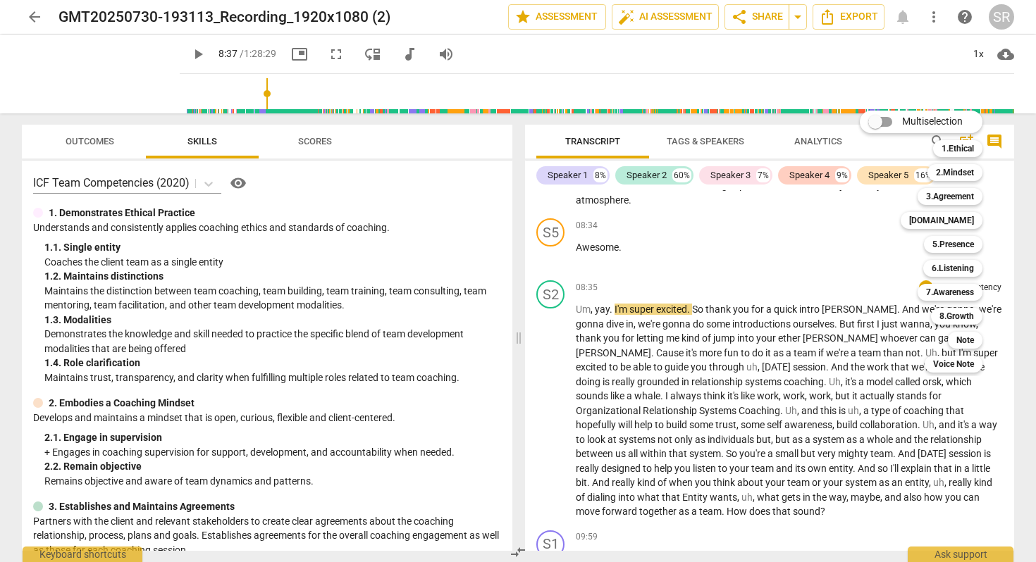
click at [823, 251] on div at bounding box center [518, 281] width 1036 height 562
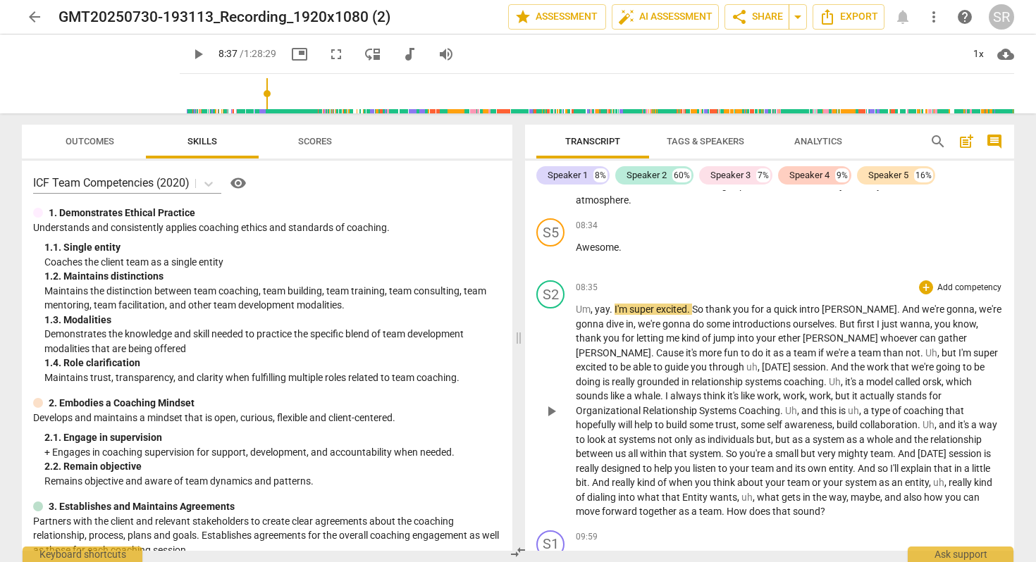
click at [923, 419] on span "Uh" at bounding box center [929, 424] width 12 height 11
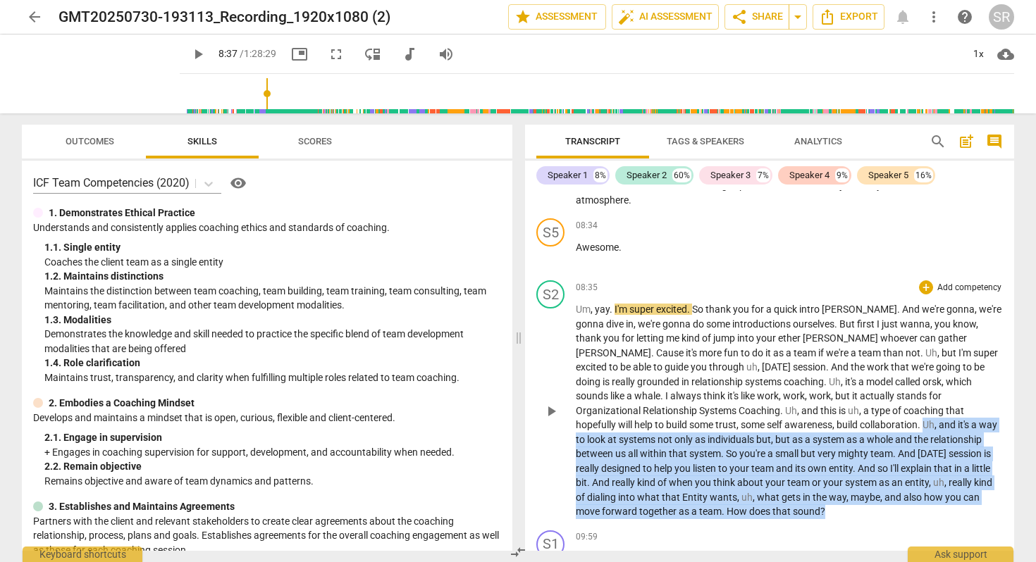
drag, startPoint x: 734, startPoint y: 383, endPoint x: 842, endPoint y: 470, distance: 138.3
click at [842, 470] on p "Um , yay . I'm super excited . So thank you for a quick intro [PERSON_NAME] . A…" at bounding box center [789, 410] width 427 height 217
click at [682, 447] on icon "button" at bounding box center [683, 448] width 8 height 10
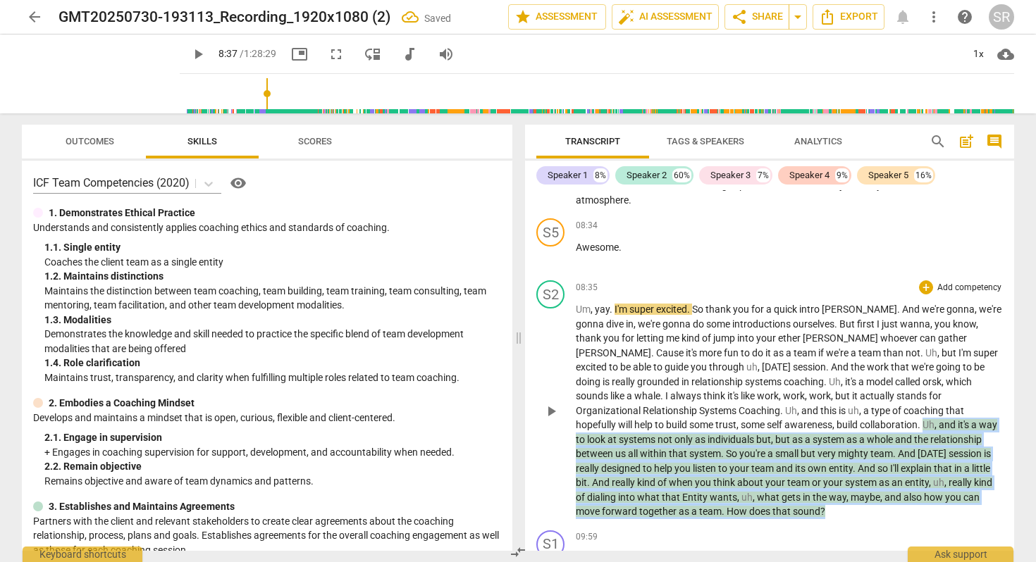
drag, startPoint x: 733, startPoint y: 381, endPoint x: 768, endPoint y: 466, distance: 91.4
click at [768, 466] on p "Um , yay . I'm super excited . So thank you for a quick intro [PERSON_NAME] . A…" at bounding box center [789, 410] width 427 height 217
click at [700, 450] on span "keyboard_arrow_down" at bounding box center [697, 450] width 17 height 17
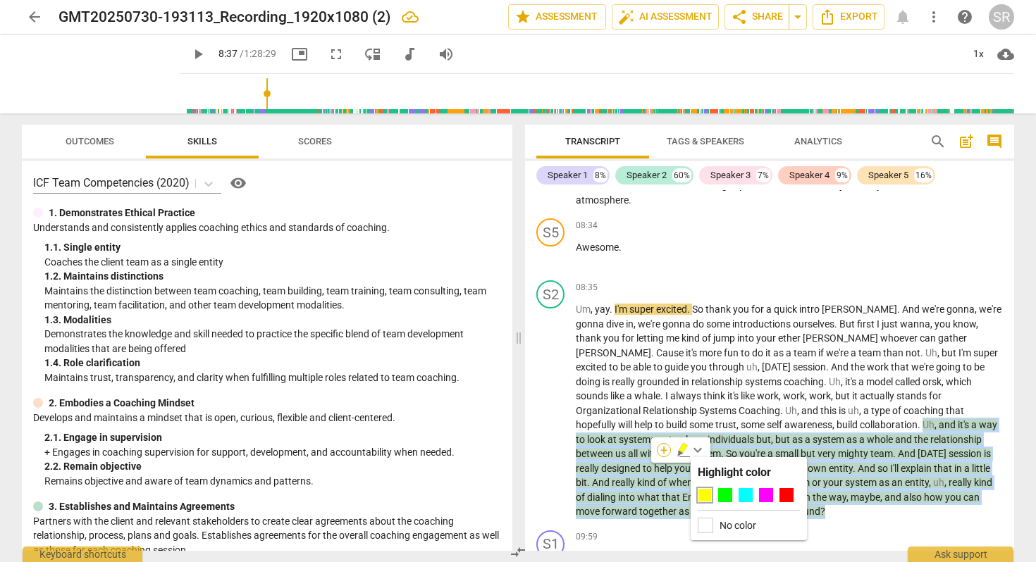
click at [662, 450] on div "+" at bounding box center [664, 450] width 14 height 14
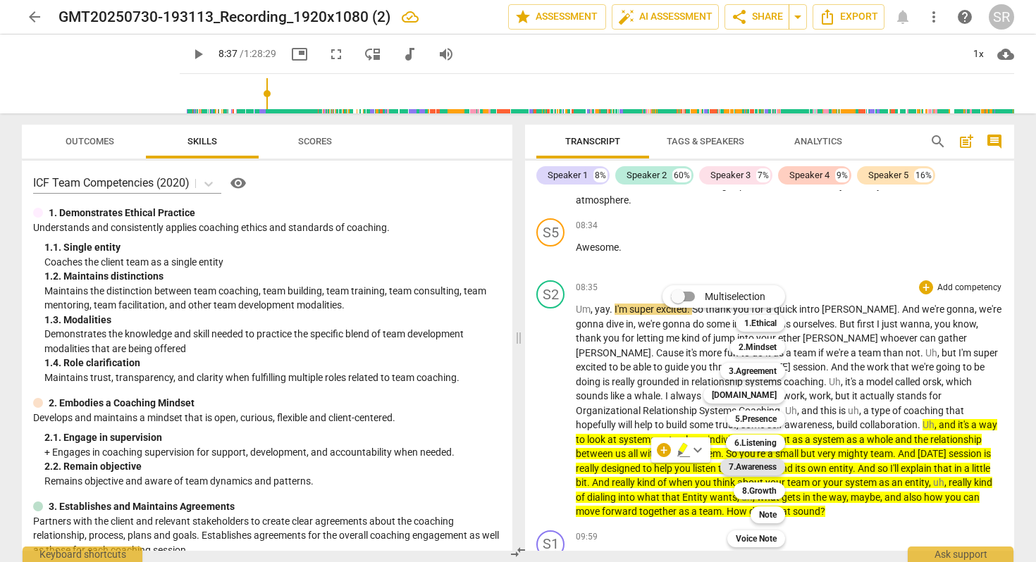
click at [770, 467] on b "7.Awareness" at bounding box center [753, 467] width 48 height 17
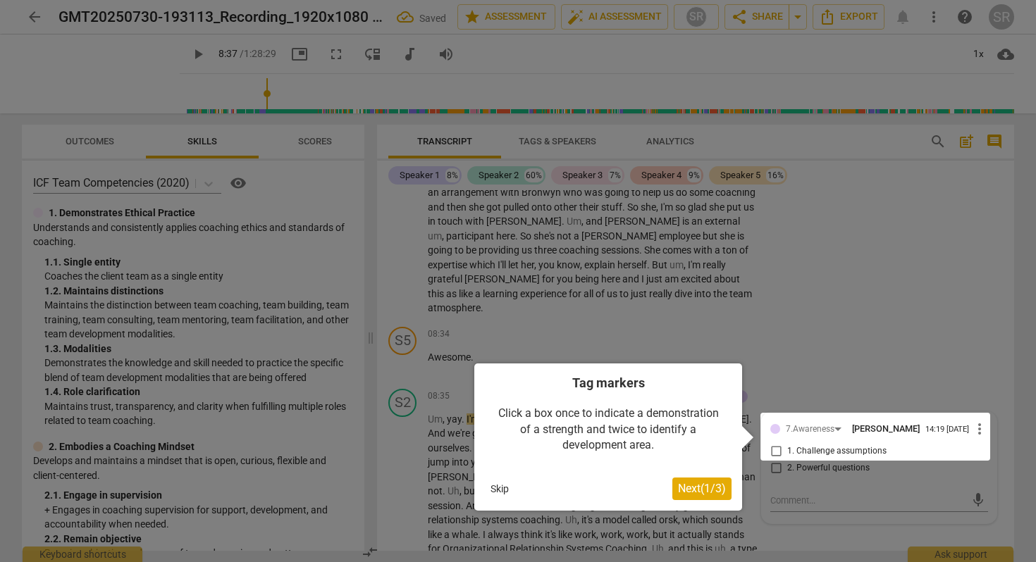
scroll to position [3877, 0]
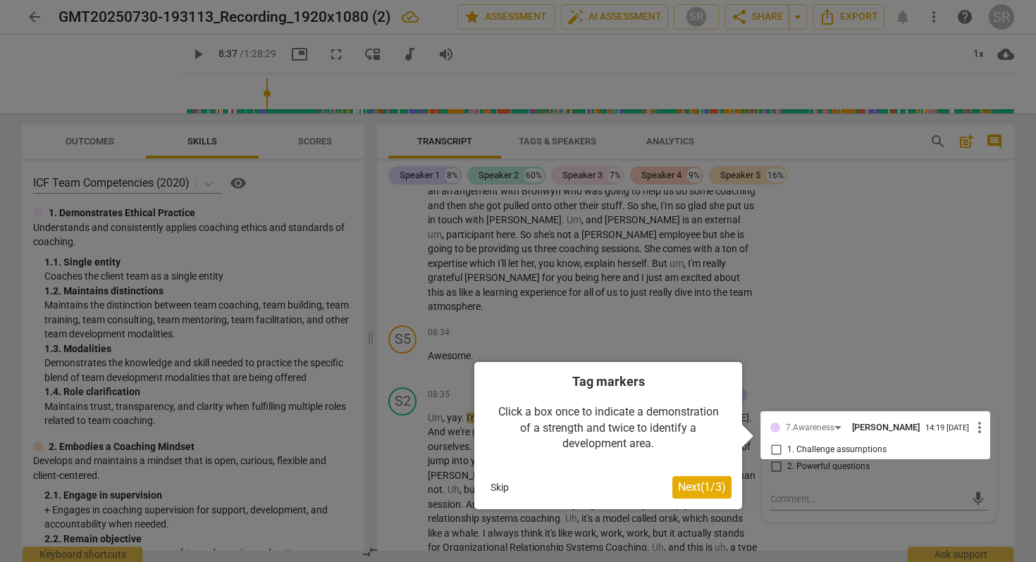
click at [713, 486] on span "Next ( 1 / 3 )" at bounding box center [702, 487] width 48 height 13
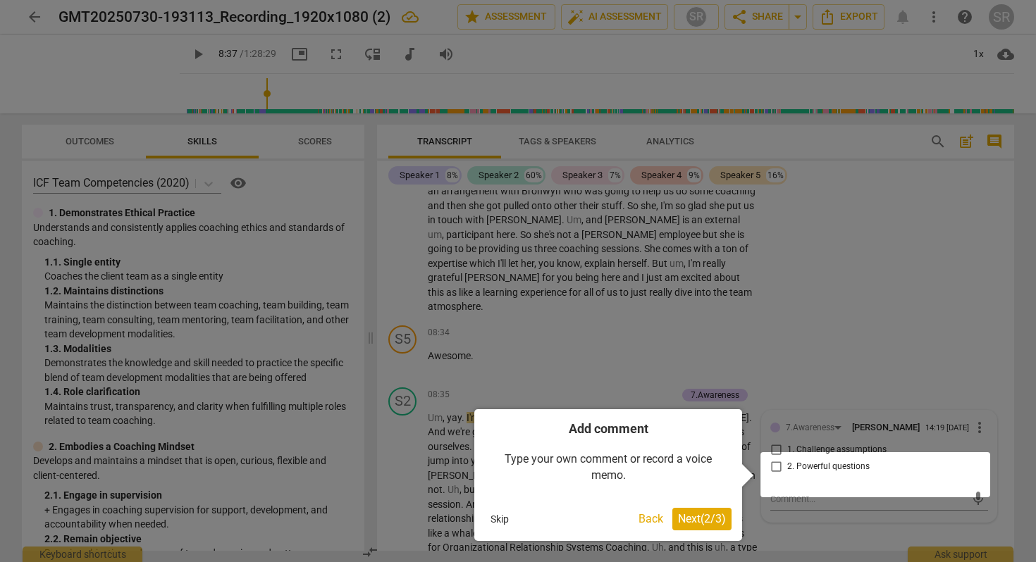
click at [704, 517] on span "Next ( 2 / 3 )" at bounding box center [702, 518] width 48 height 13
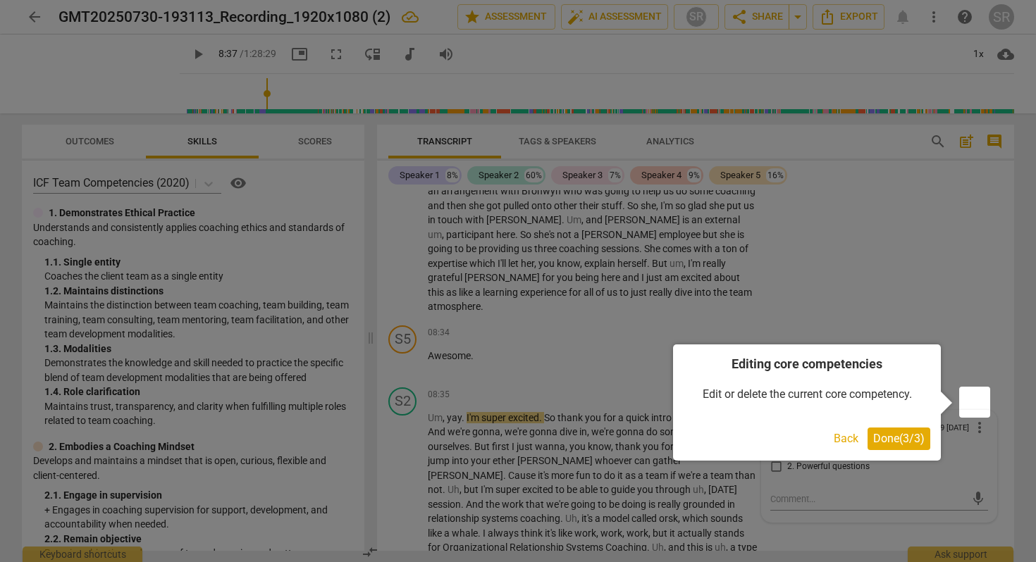
click at [893, 438] on span "Done ( 3 / 3 )" at bounding box center [898, 438] width 51 height 13
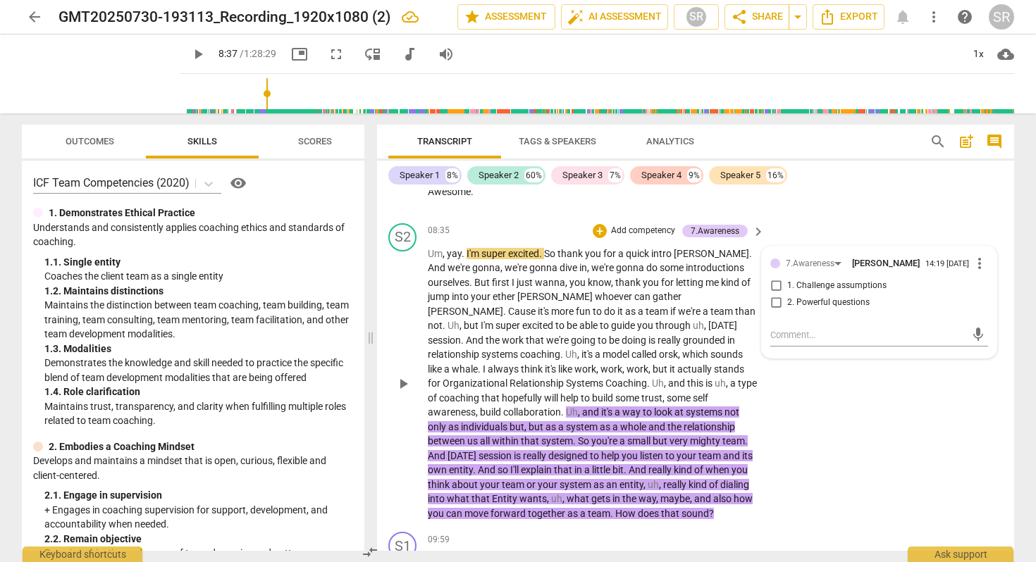
scroll to position [4057, 0]
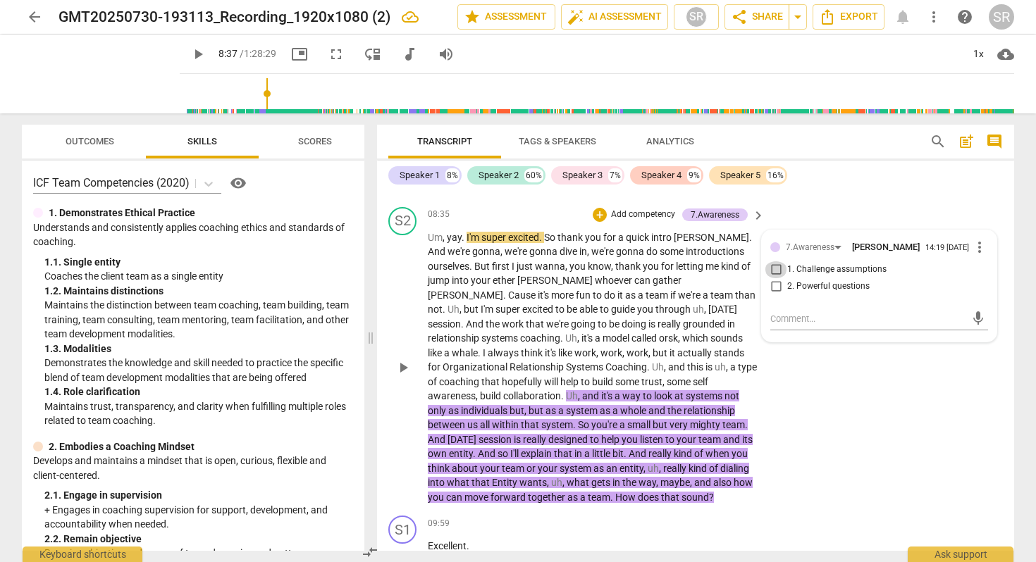
click at [773, 262] on input "1. Challenge assumptions" at bounding box center [776, 270] width 23 height 17
checkbox input "true"
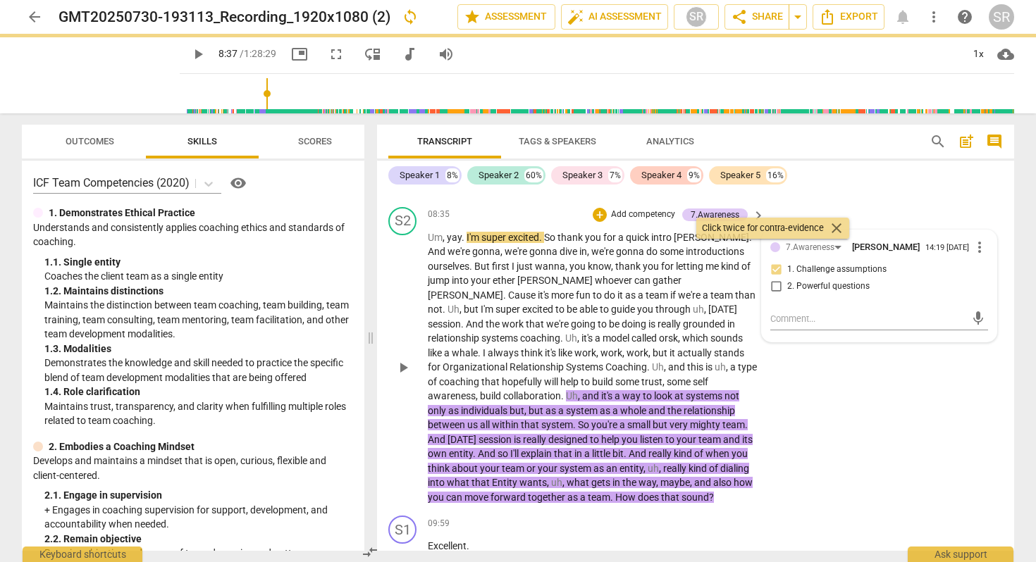
click at [774, 278] on input "2. Powerful questions" at bounding box center [776, 286] width 23 height 17
checkbox input "true"
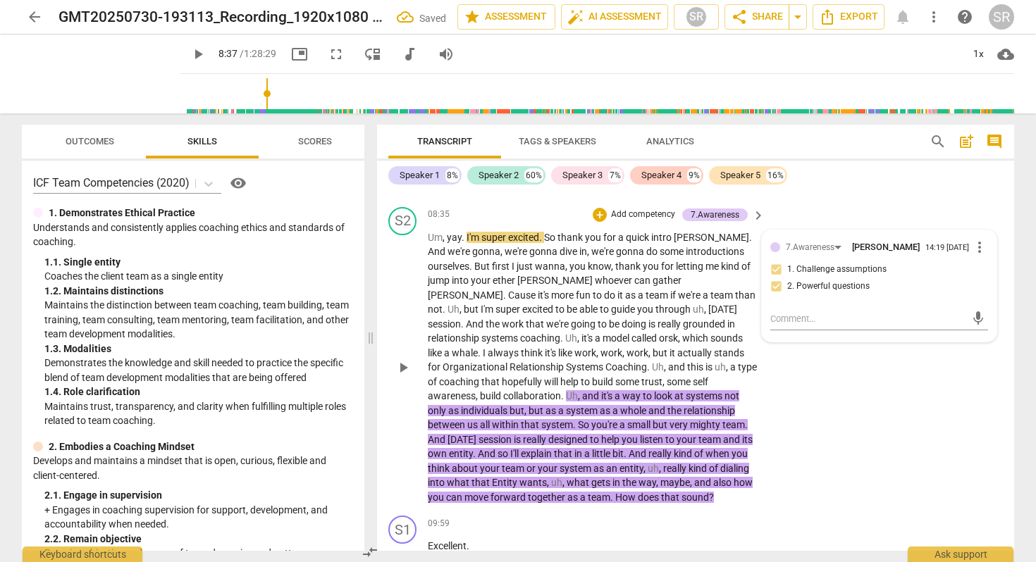
click at [773, 262] on input "1. Challenge assumptions" at bounding box center [776, 270] width 23 height 17
checkbox input "true"
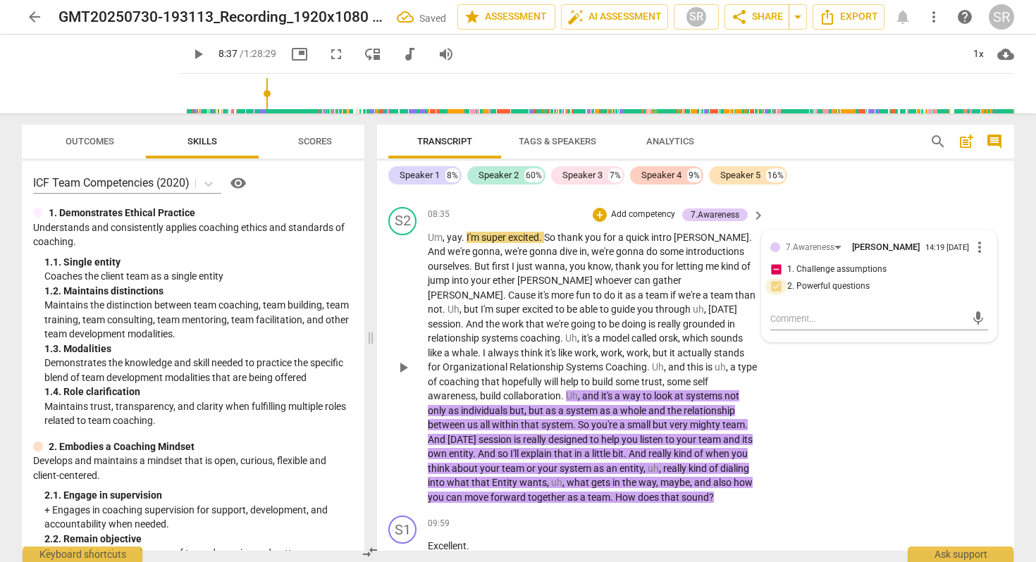
click at [772, 278] on input "2. Powerful questions" at bounding box center [776, 286] width 23 height 17
checkbox input "false"
click at [775, 262] on input "1. Challenge assumptions" at bounding box center [776, 270] width 23 height 17
checkbox input "false"
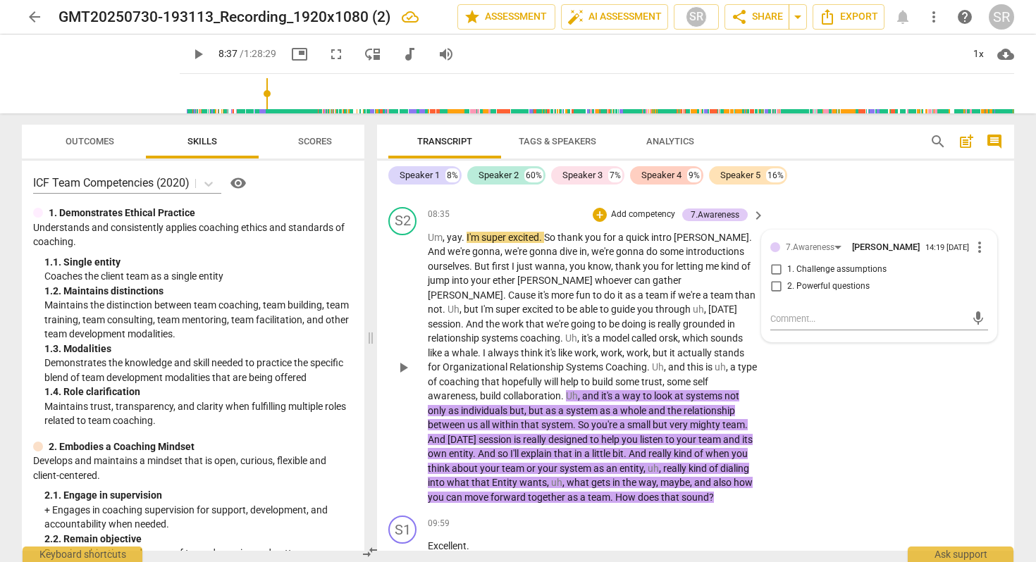
click at [774, 278] on input "2. Powerful questions" at bounding box center [776, 286] width 23 height 17
checkbox input "true"
click at [776, 262] on input "1. Challenge assumptions" at bounding box center [776, 270] width 23 height 17
checkbox input "true"
click at [774, 357] on div "S2 play_arrow pause 08:35 + Add competency 7.Awareness keyboard_arrow_right Um …" at bounding box center [695, 356] width 637 height 309
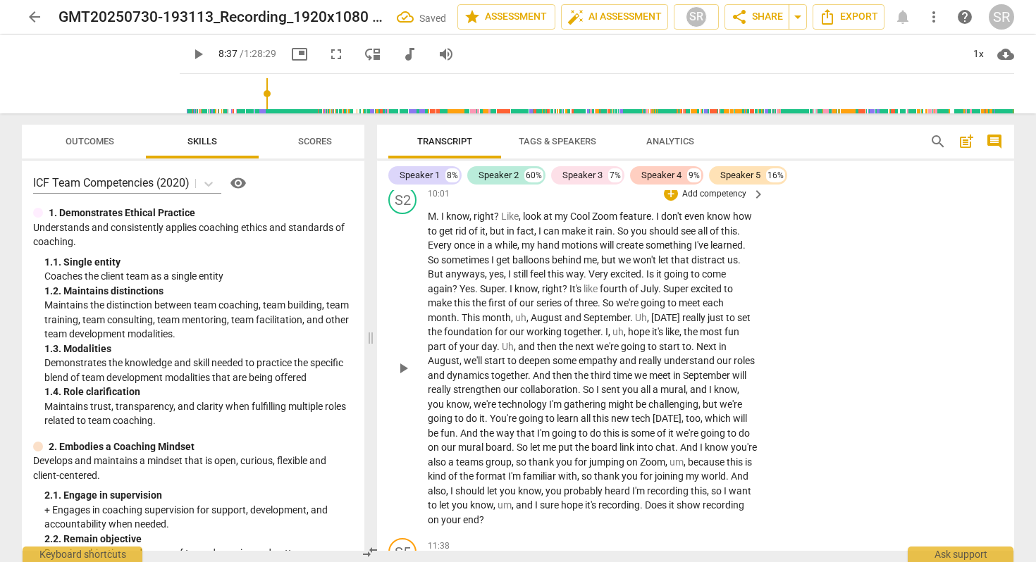
scroll to position [4513, 0]
